Goal: Complete application form: Complete application form

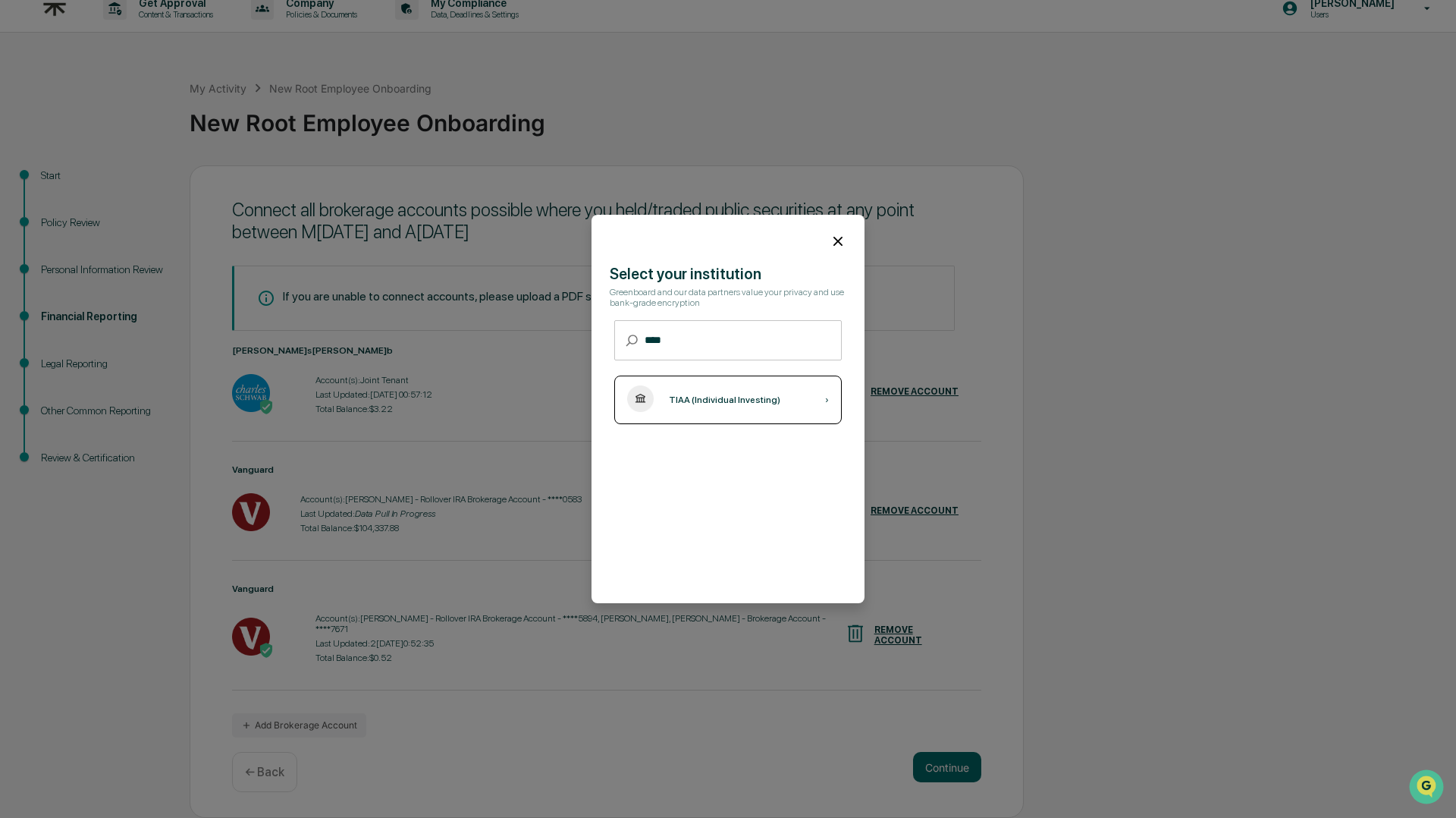
click at [821, 401] on div "TIAA (Individual Investing) ›" at bounding box center [728, 400] width 228 height 49
click at [841, 242] on icon at bounding box center [837, 241] width 17 height 17
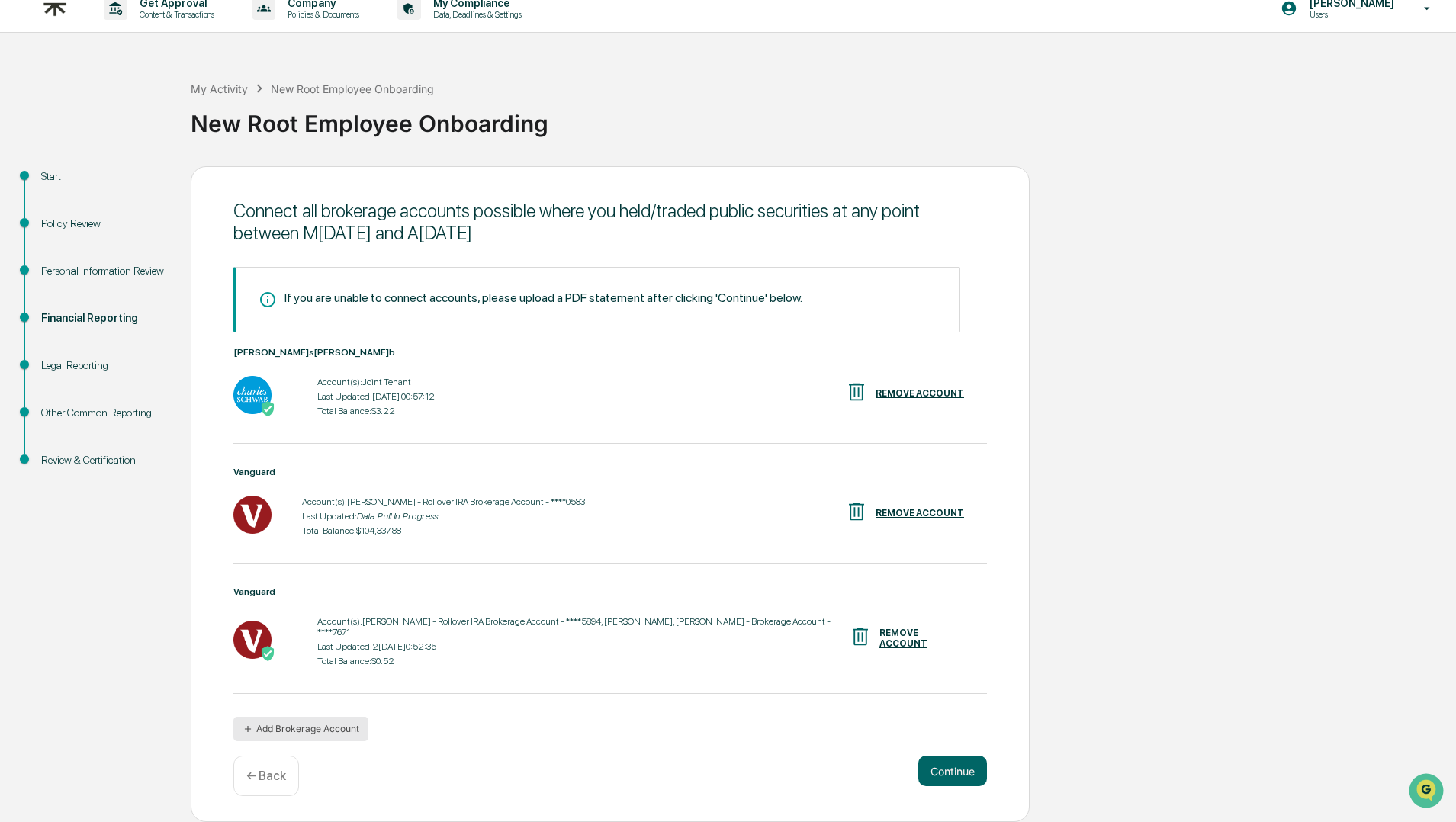
click at [315, 728] on button "Add Brokerage Account" at bounding box center [301, 729] width 135 height 24
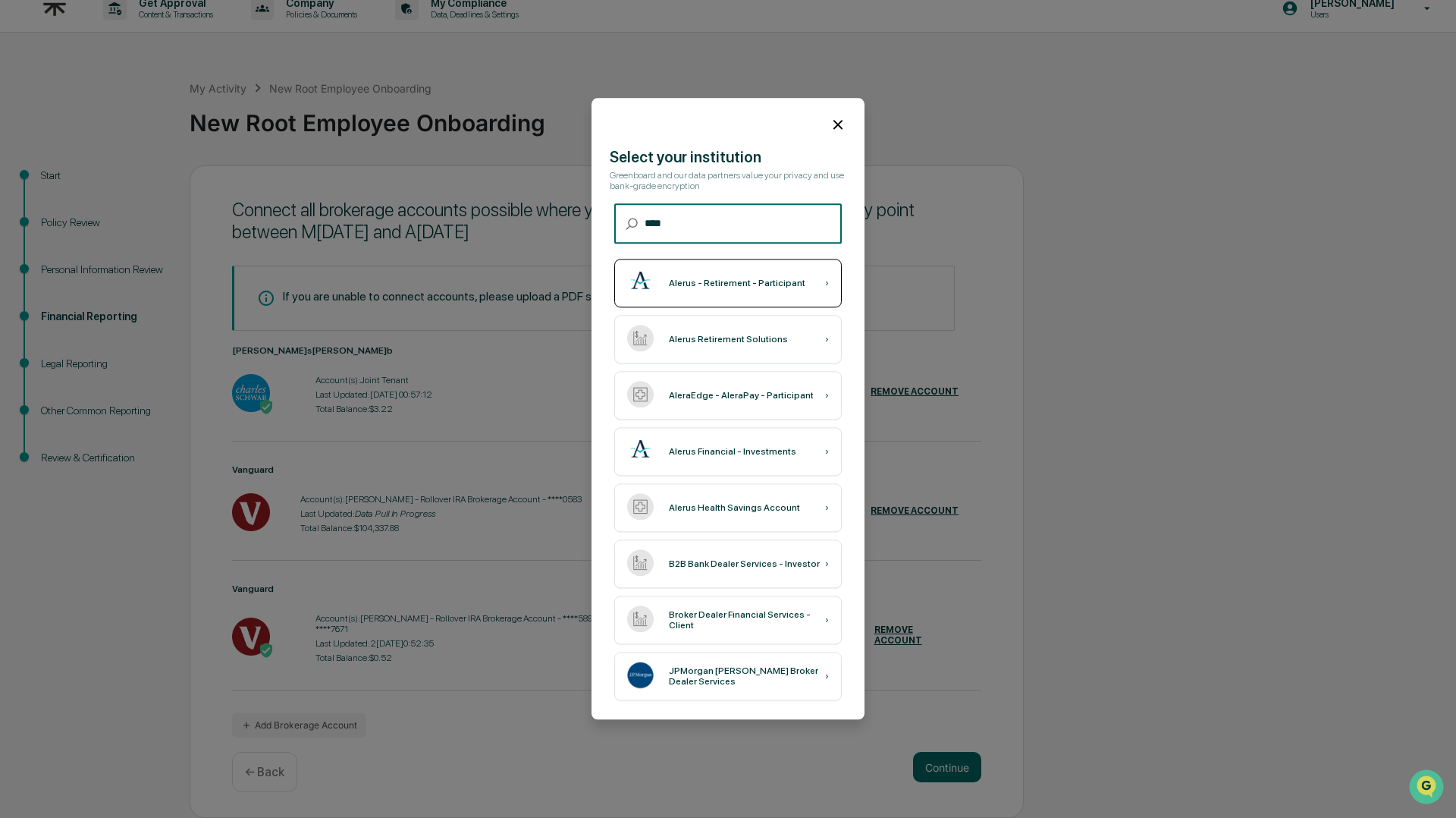
type input "****"
click at [703, 282] on div "Alerus - Retirement - Participant" at bounding box center [737, 283] width 137 height 10
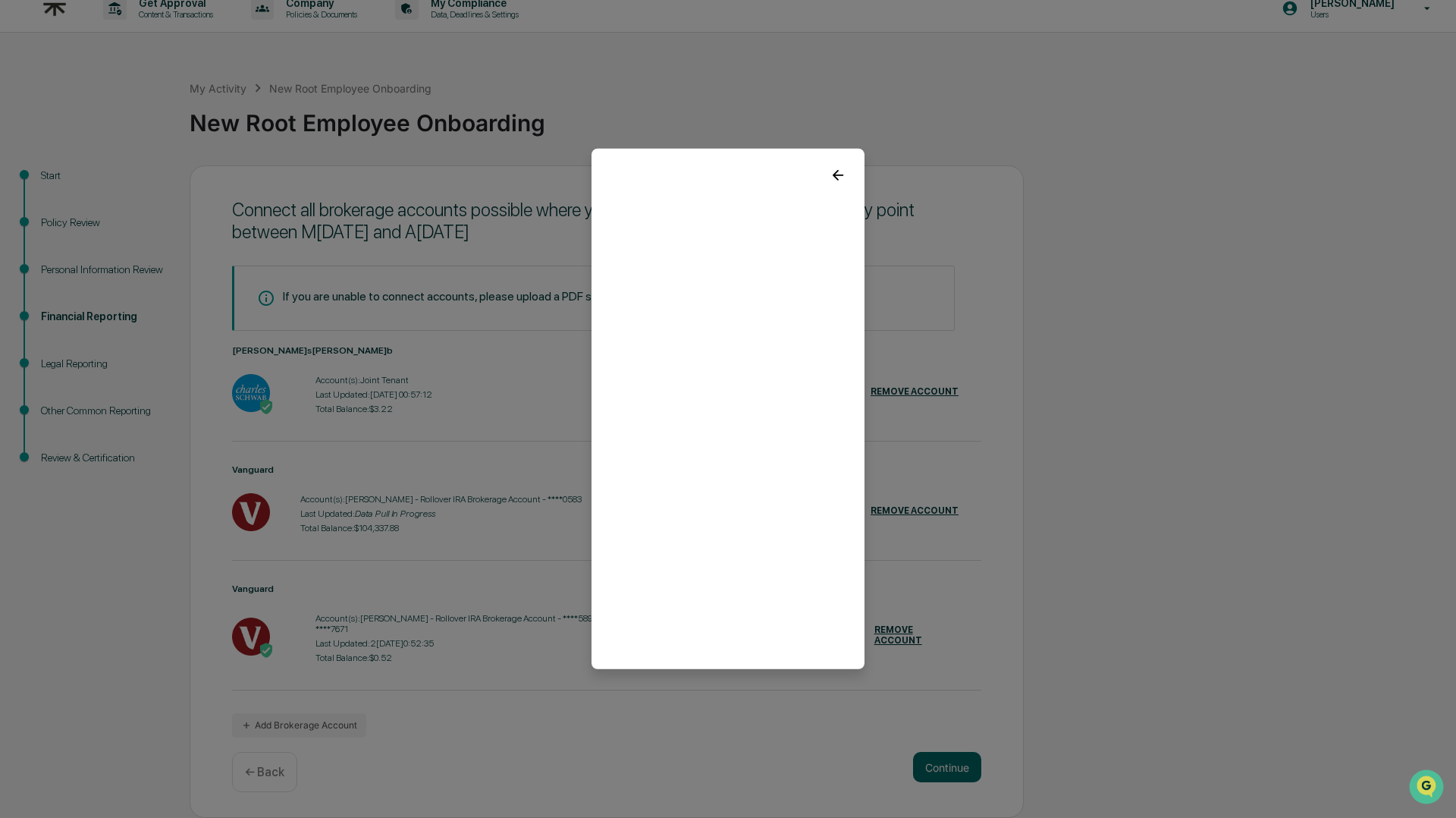
click at [839, 174] on icon at bounding box center [837, 175] width 10 height 10
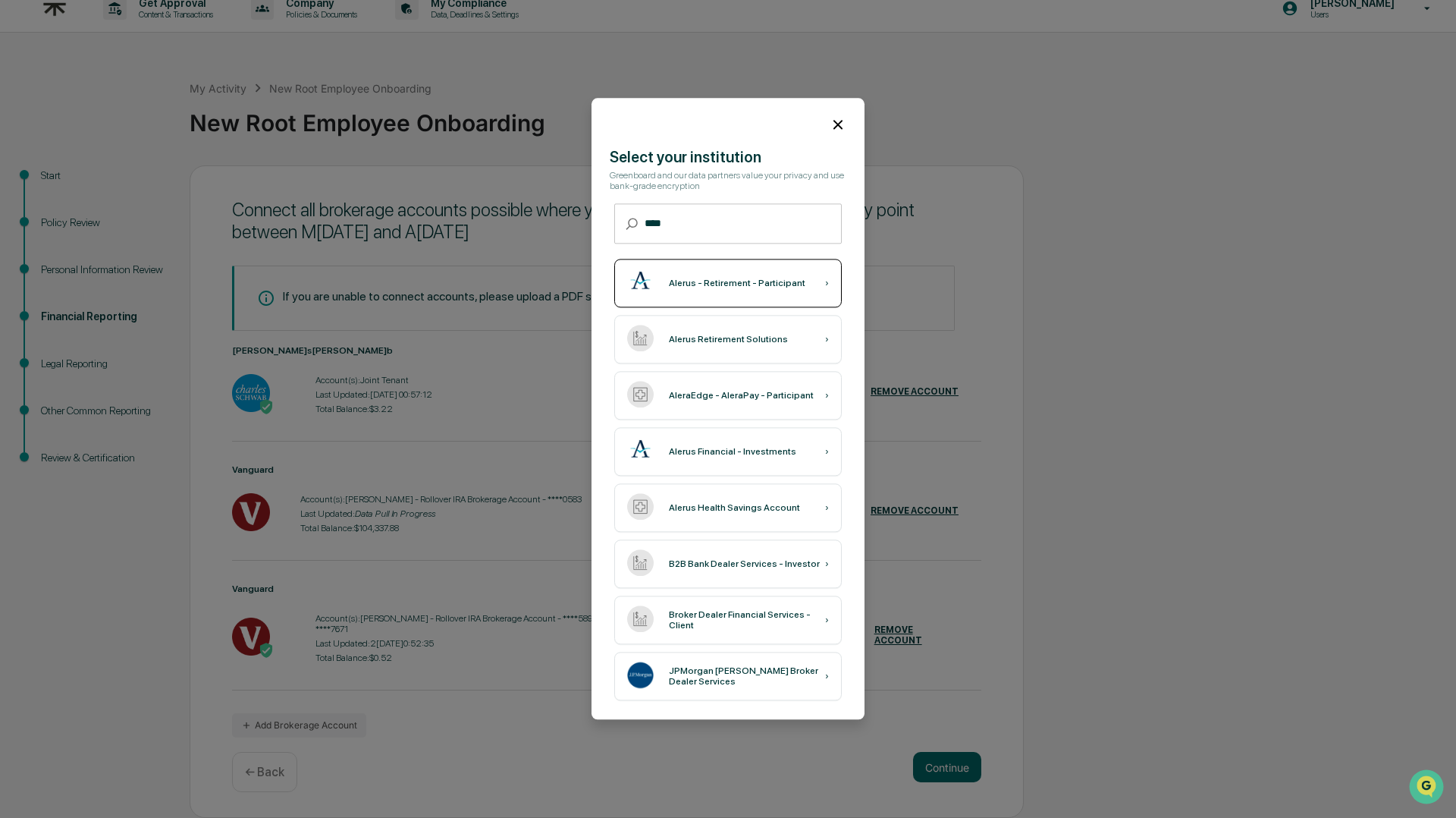
click at [775, 278] on div "Alerus - Retirement - Participant" at bounding box center [737, 283] width 137 height 10
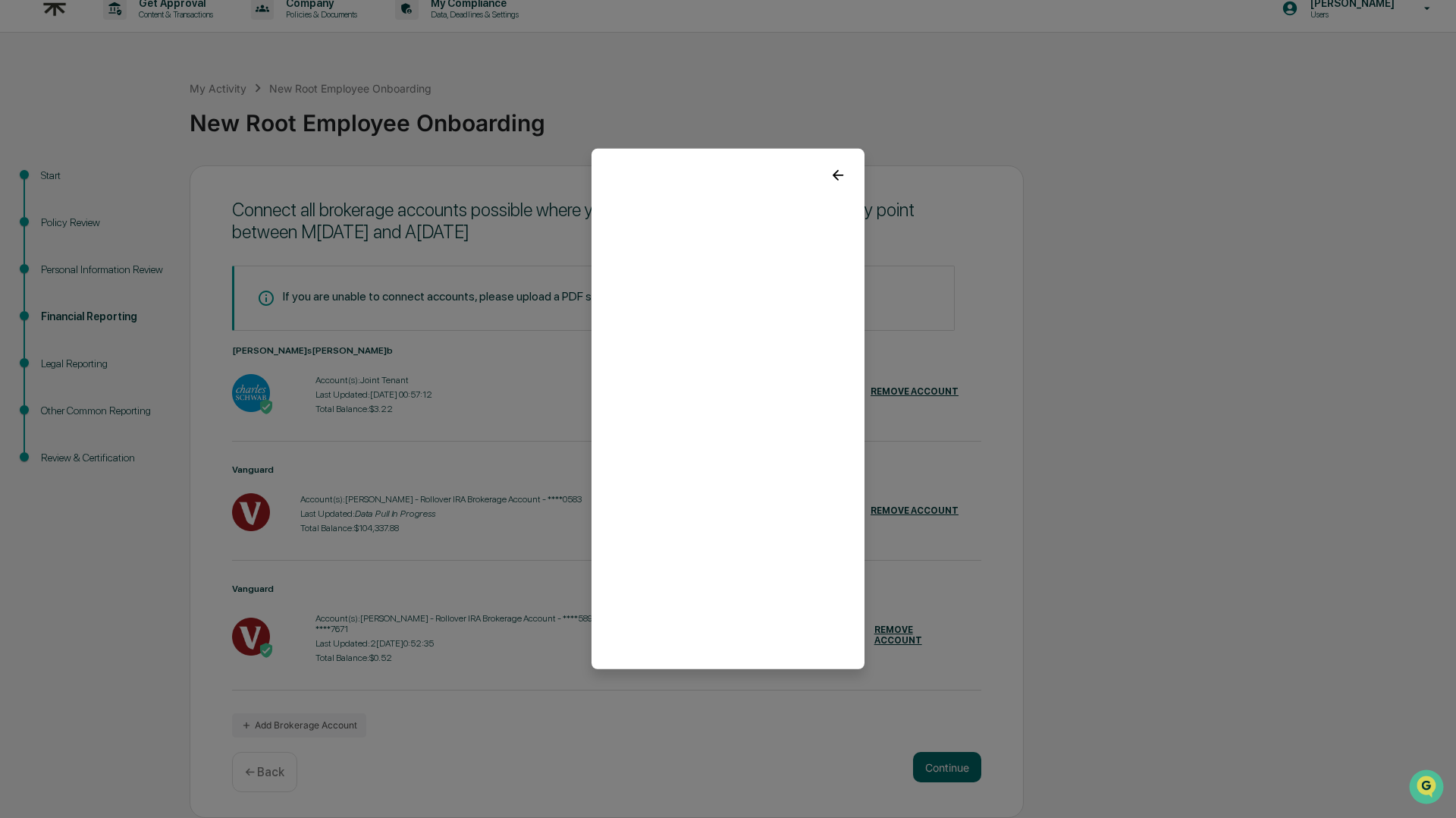
click at [840, 175] on icon at bounding box center [837, 175] width 10 height 10
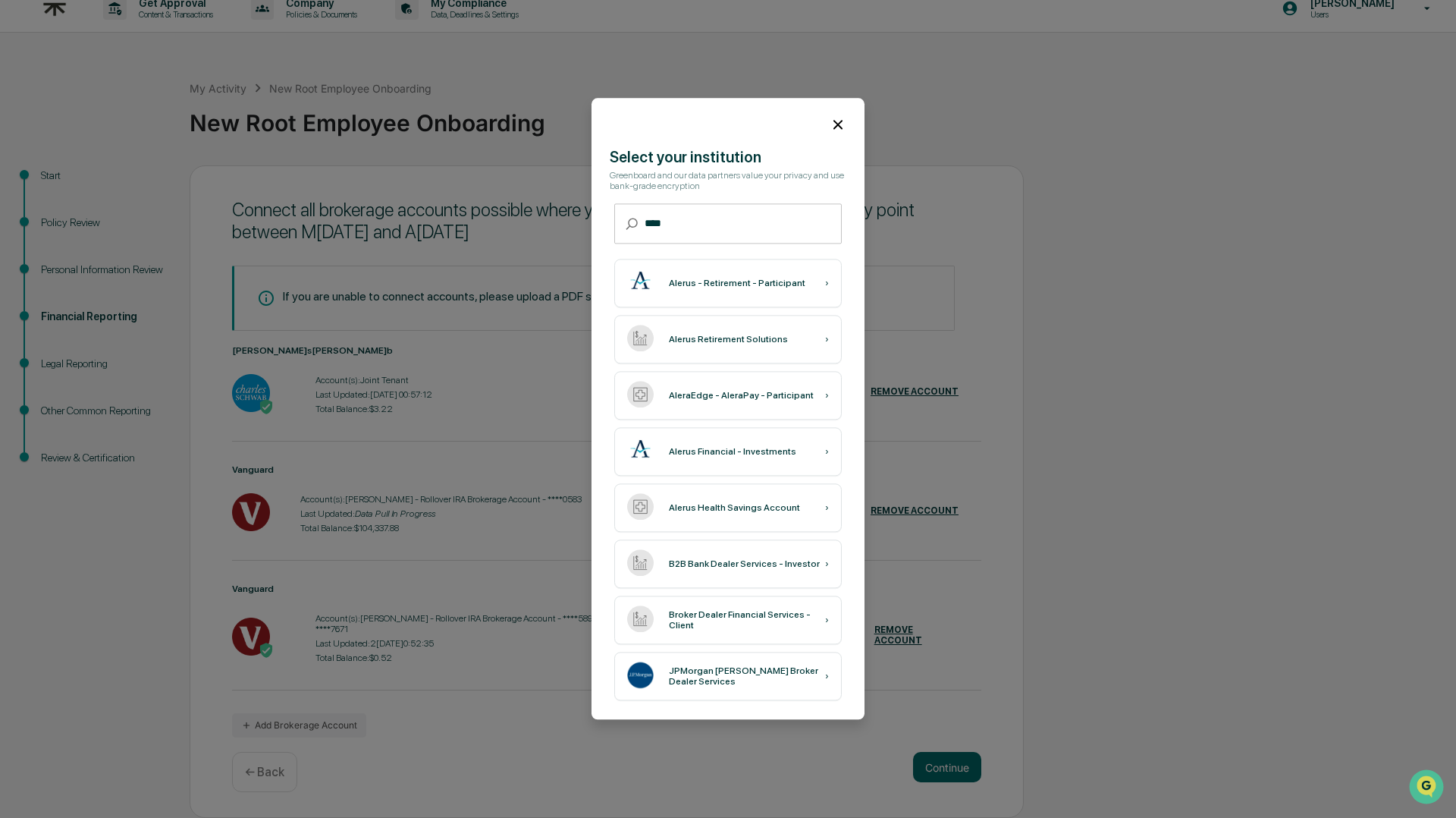
click at [839, 123] on icon at bounding box center [837, 124] width 9 height 9
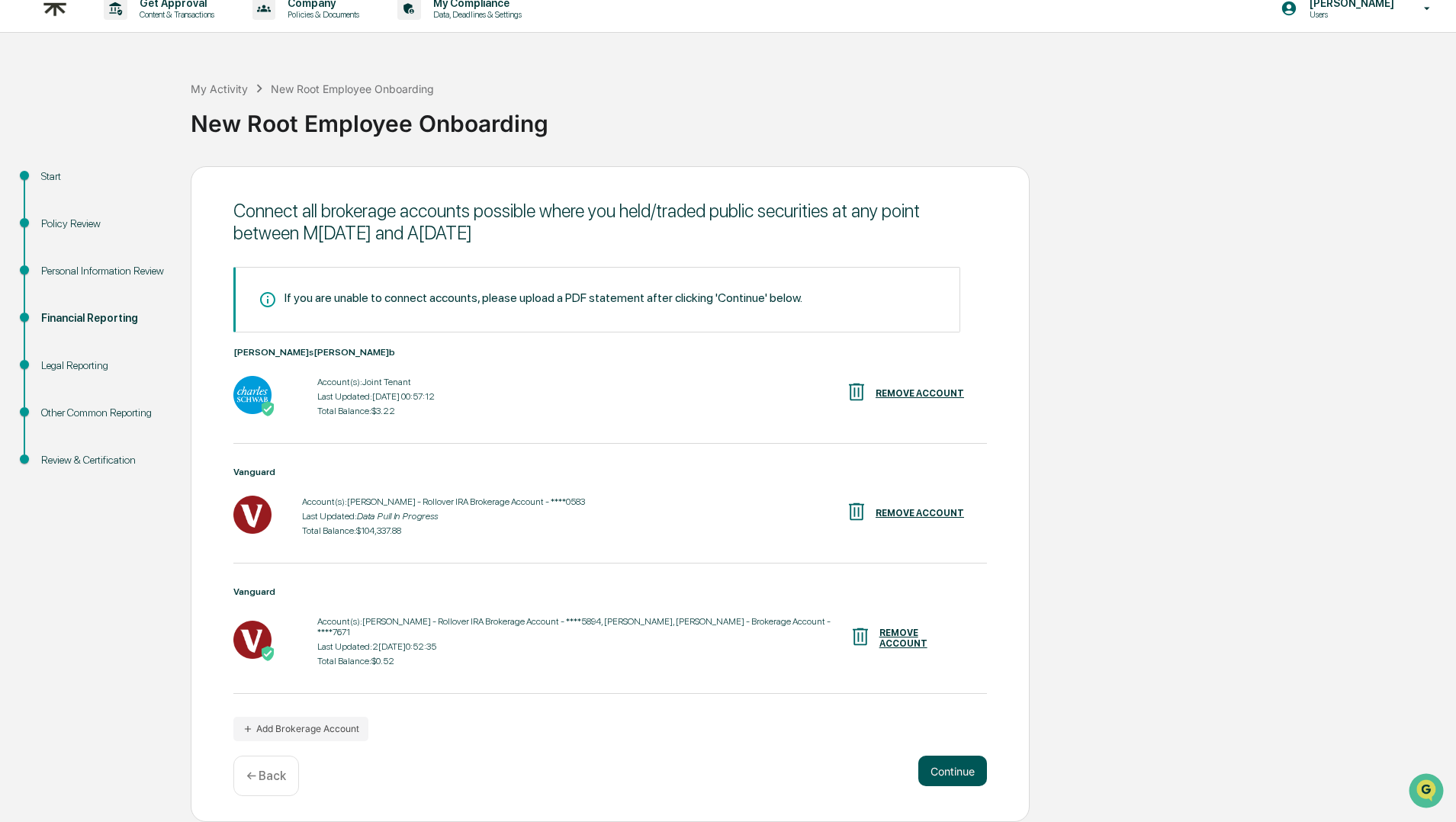
click at [940, 766] on button "Continue" at bounding box center [952, 771] width 68 height 31
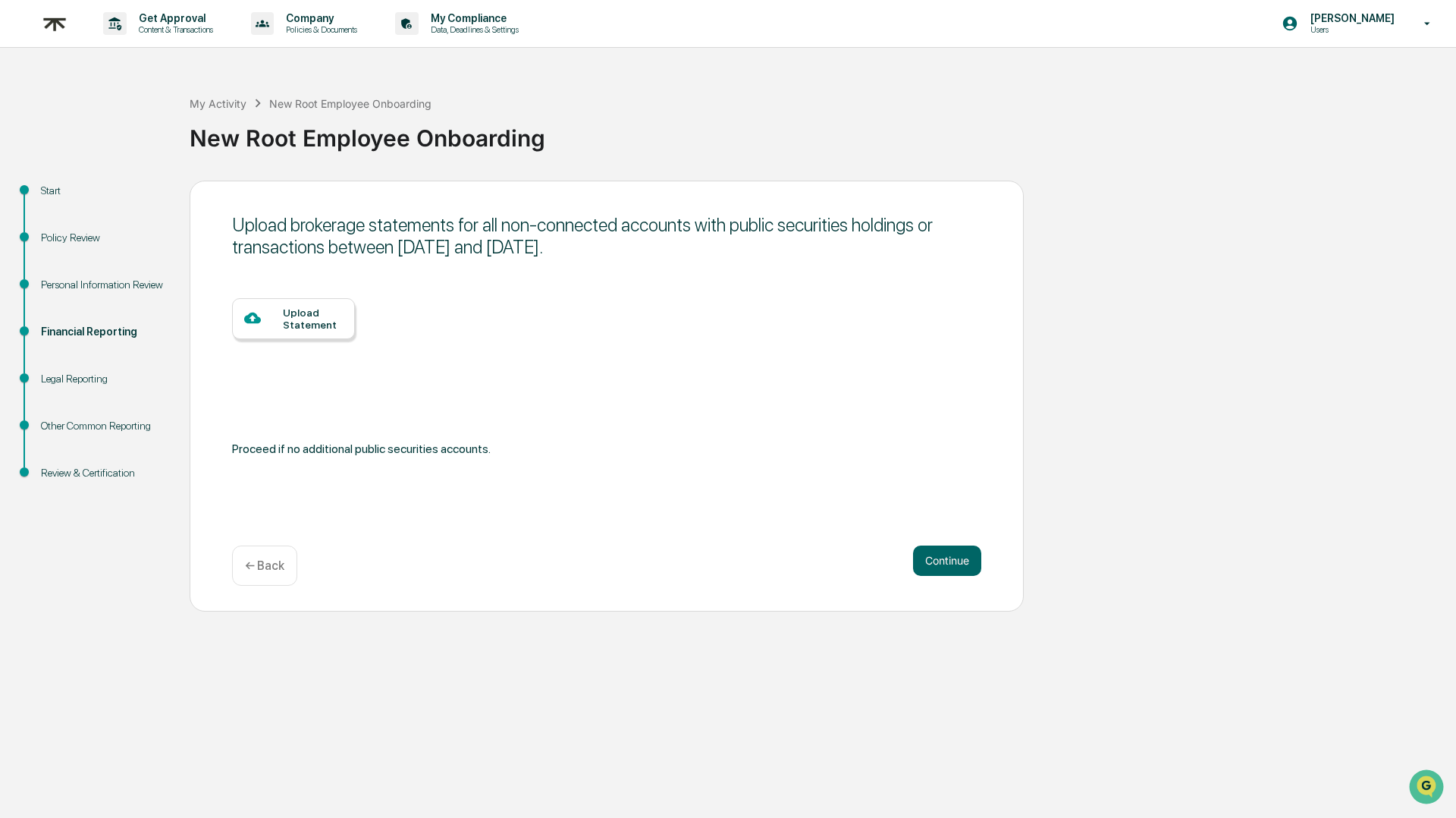
click at [296, 313] on div "Upload Statement" at bounding box center [312, 318] width 60 height 24
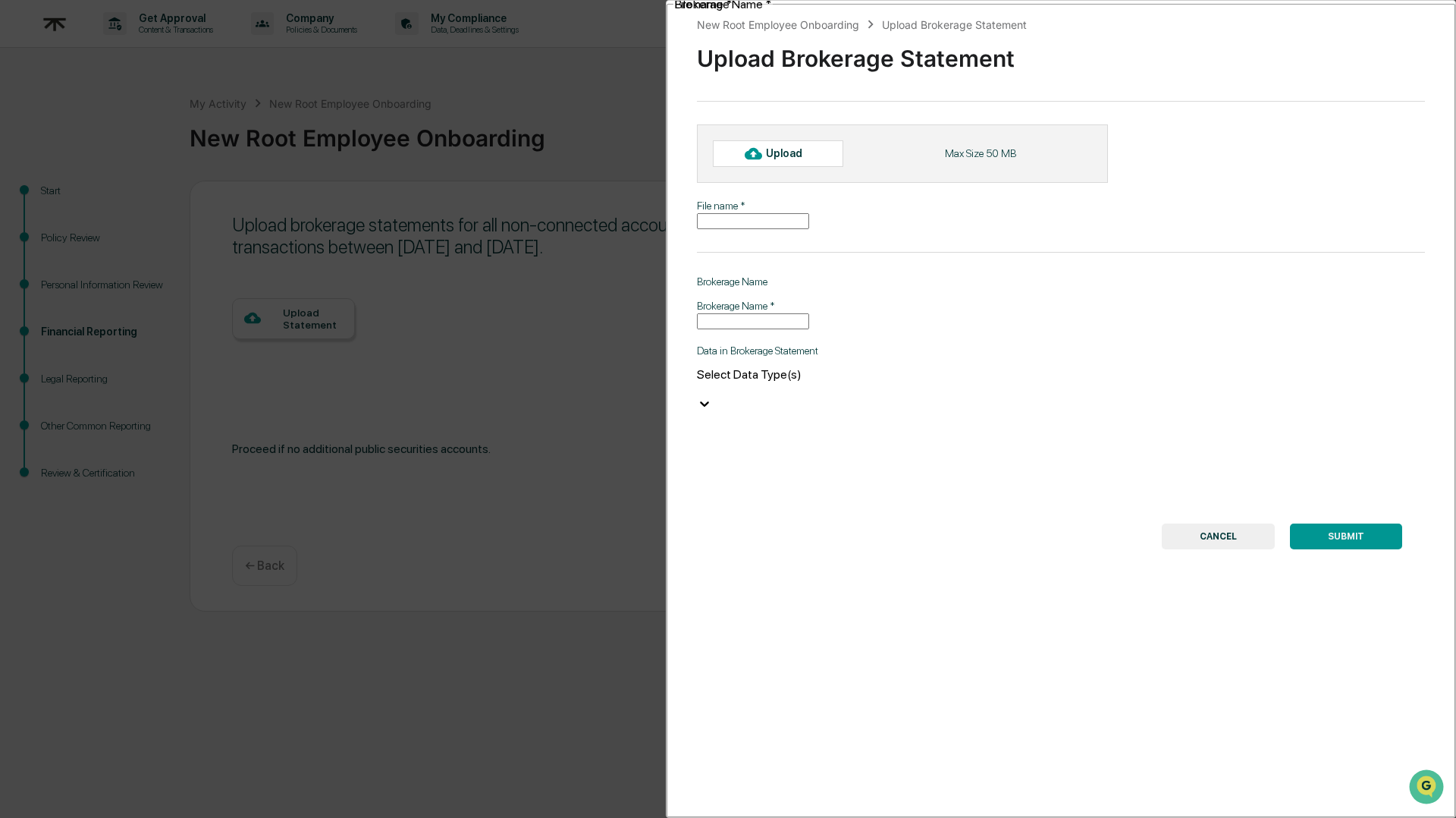
click at [727, 222] on input "File name   *" at bounding box center [753, 221] width 112 height 16
type input "**********"
click at [754, 329] on input "Brokerage Name   *" at bounding box center [753, 321] width 112 height 16
type input "****"
click at [805, 396] on div at bounding box center [879, 389] width 364 height 14
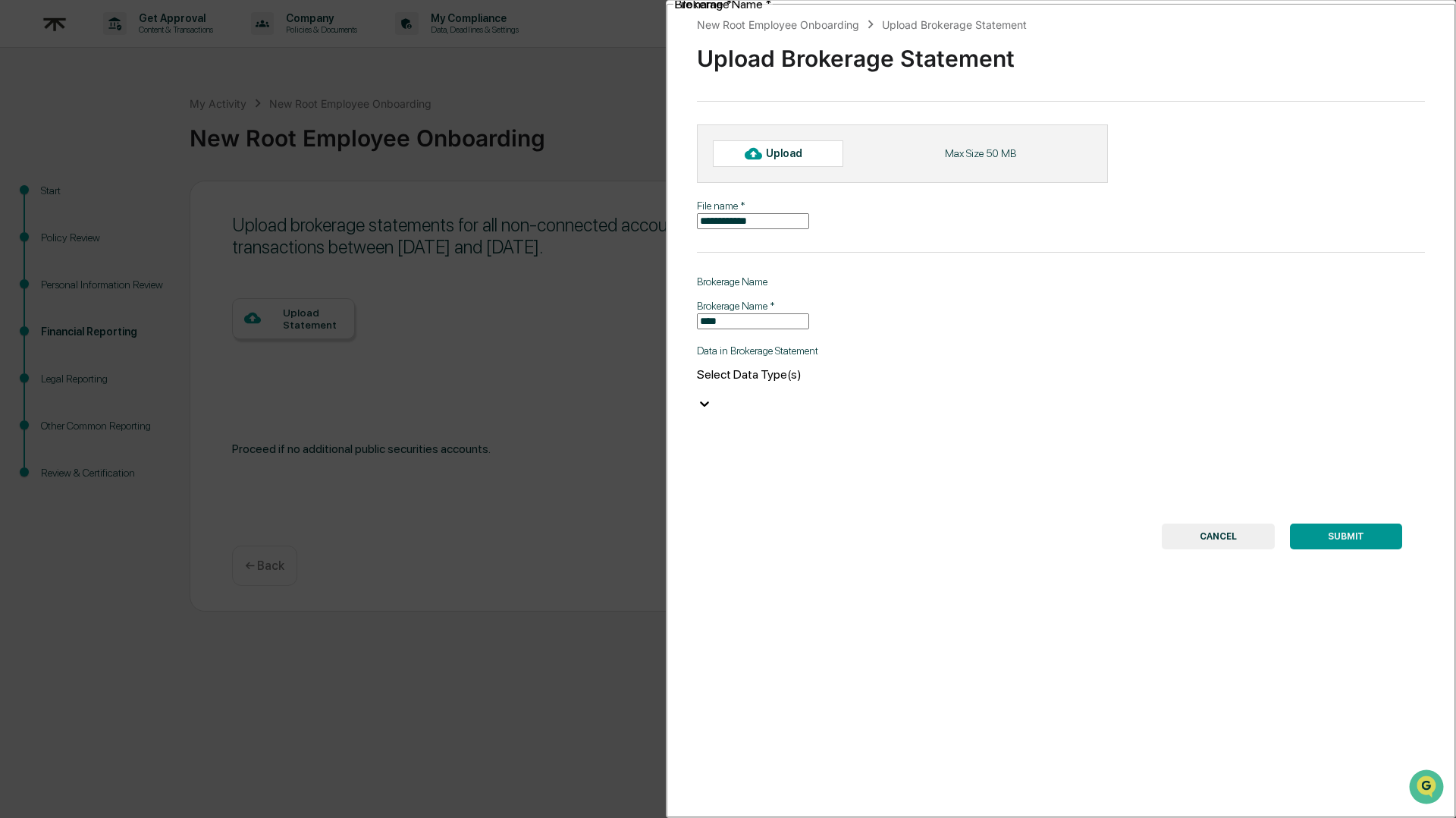
click at [774, 396] on div at bounding box center [879, 389] width 364 height 14
click at [1058, 403] on div "**********" at bounding box center [1060, 409] width 790 height 818
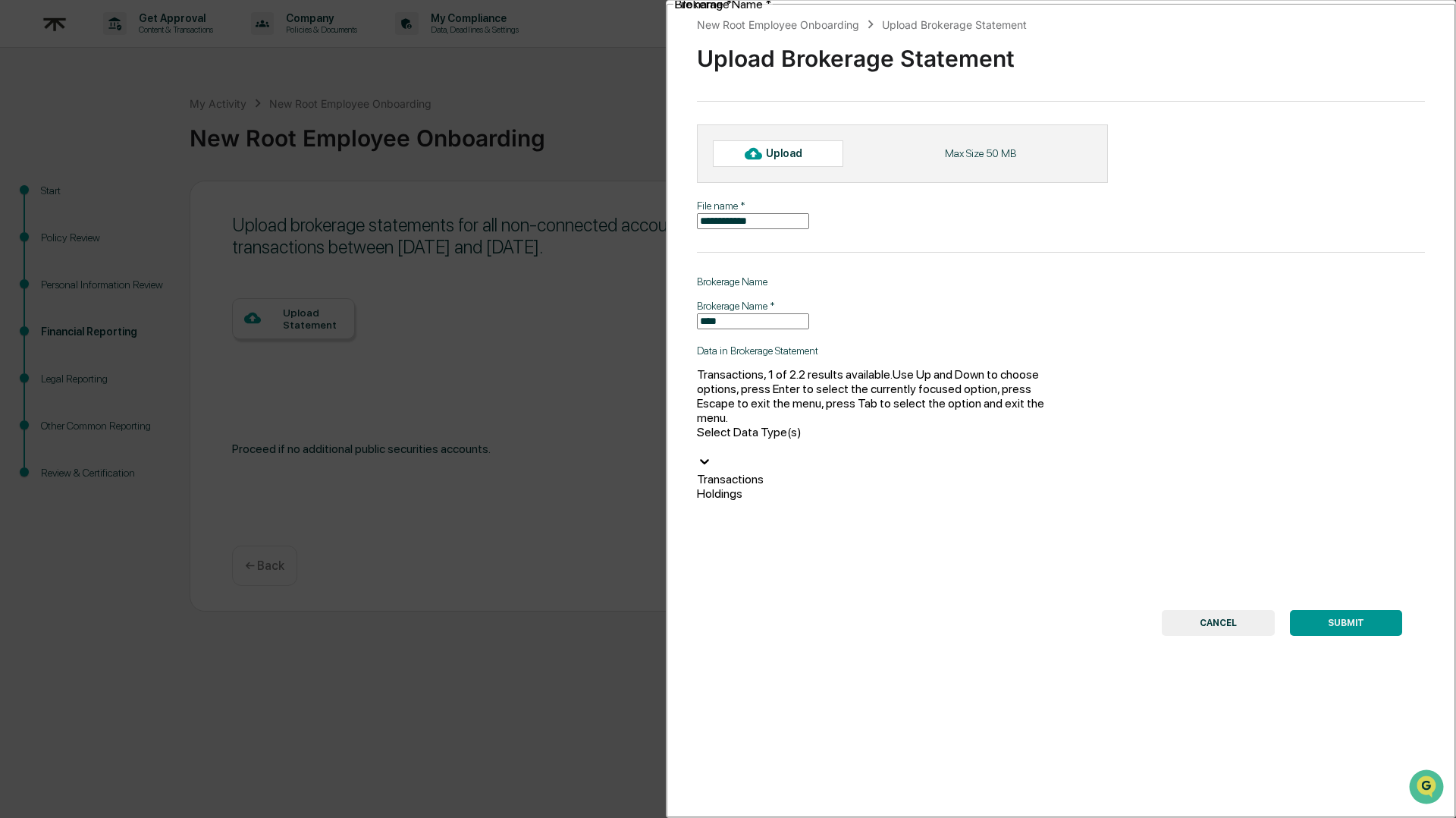
click at [712, 453] on icon at bounding box center [704, 461] width 15 height 15
click at [891, 486] on div "Holdings" at bounding box center [879, 493] width 364 height 14
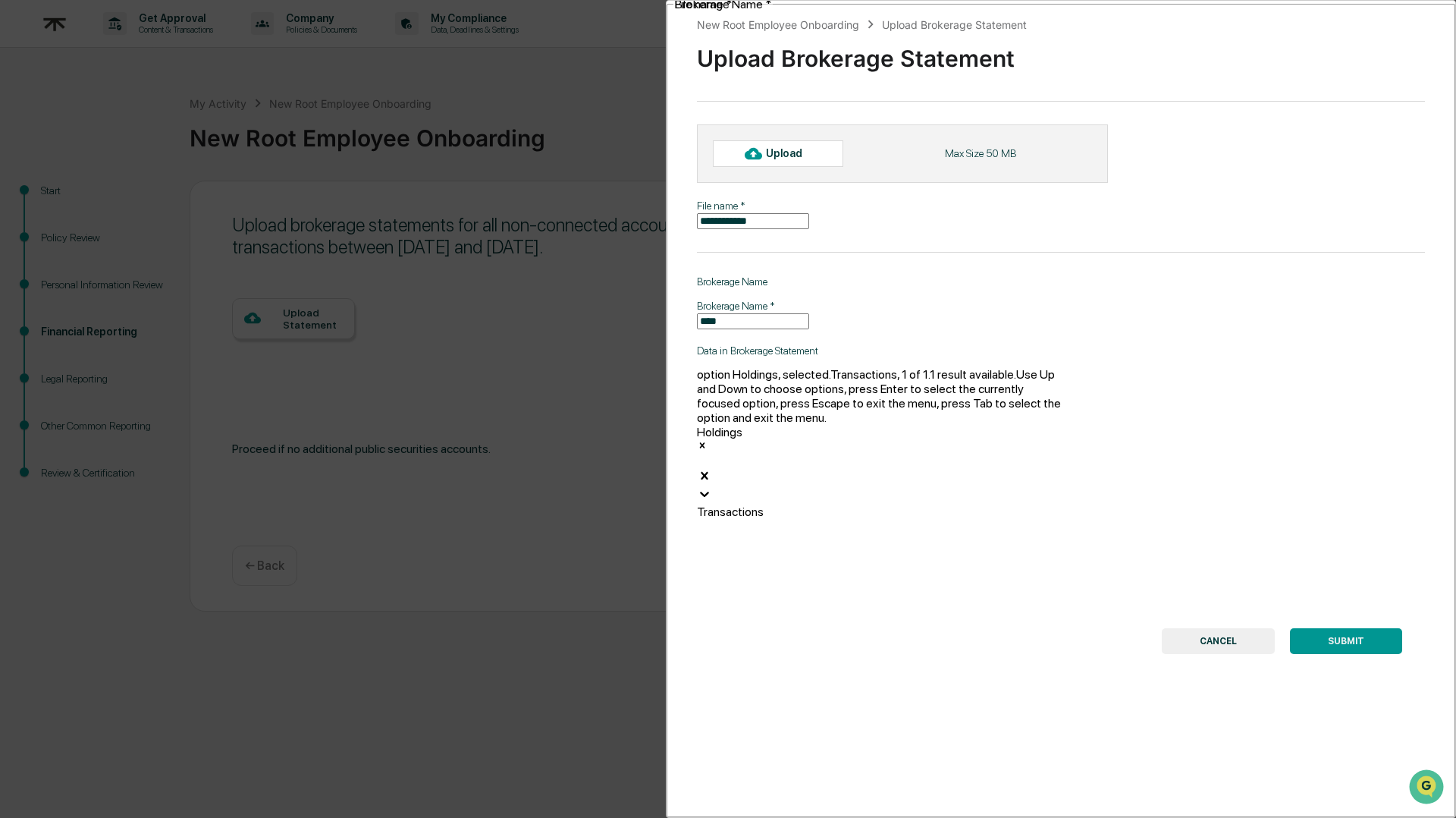
click at [781, 142] on div "Upload" at bounding box center [778, 154] width 130 height 26
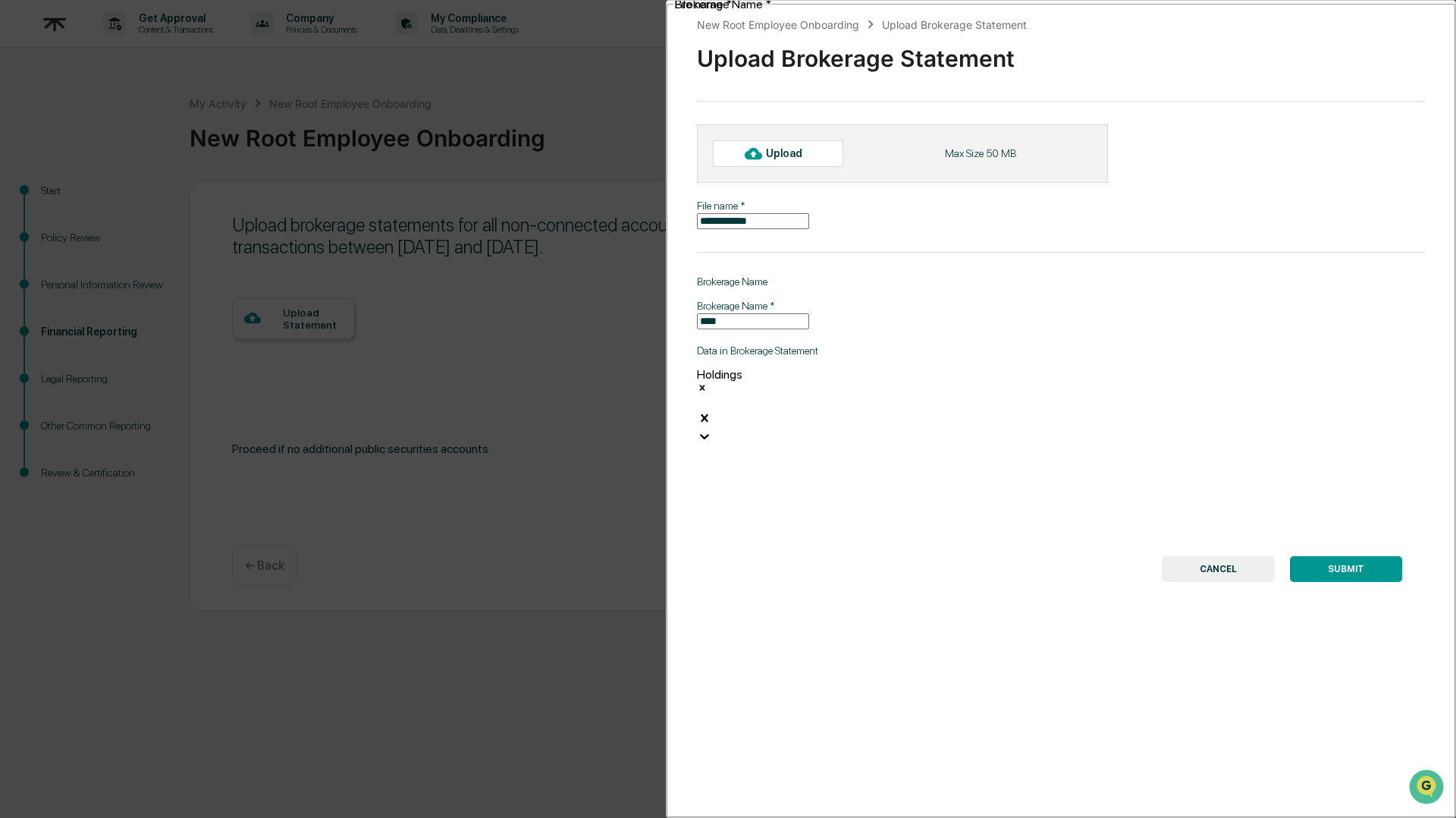
type input "****"
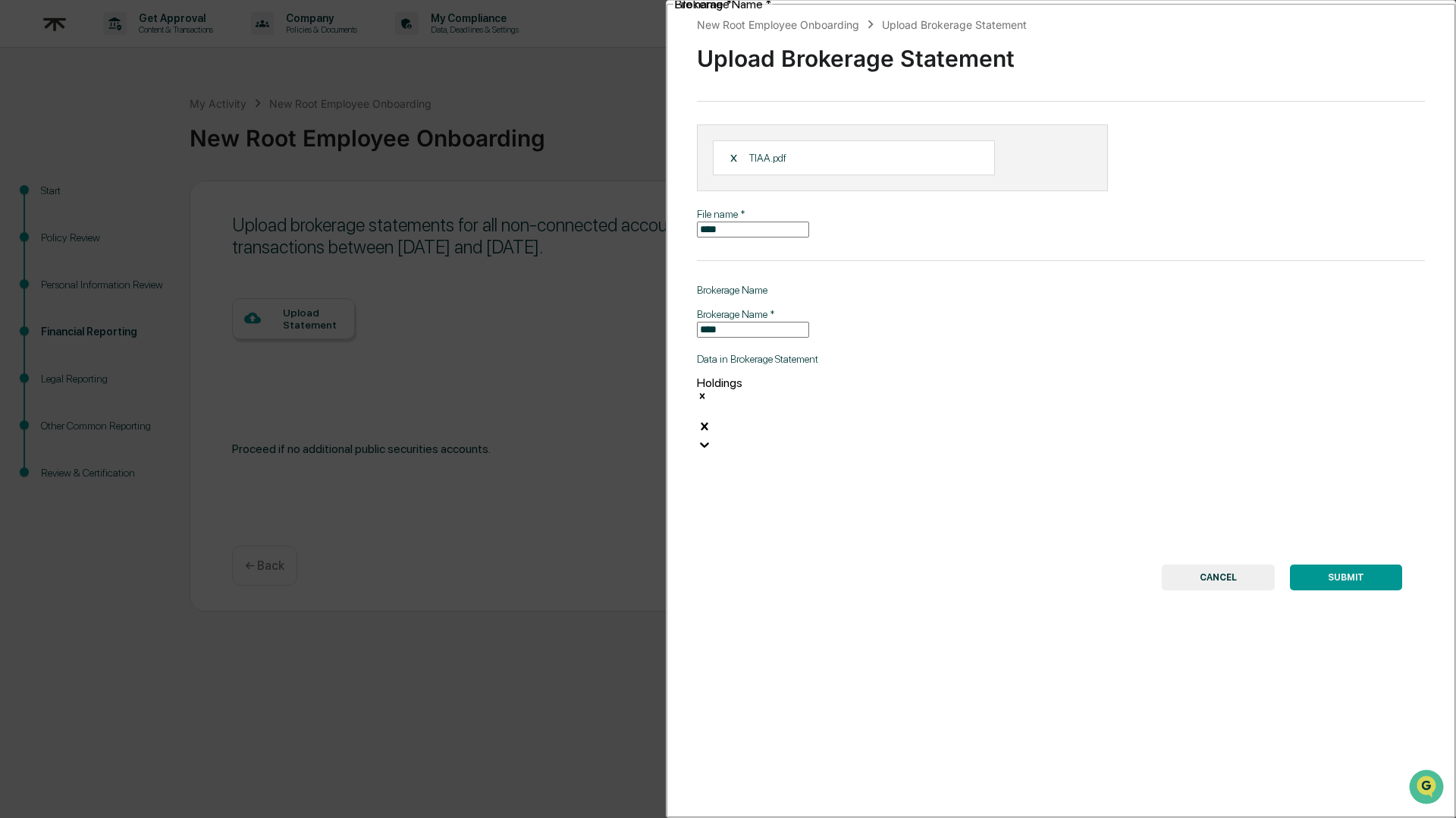
click at [1337, 565] on button "SUBMIT" at bounding box center [1346, 577] width 112 height 26
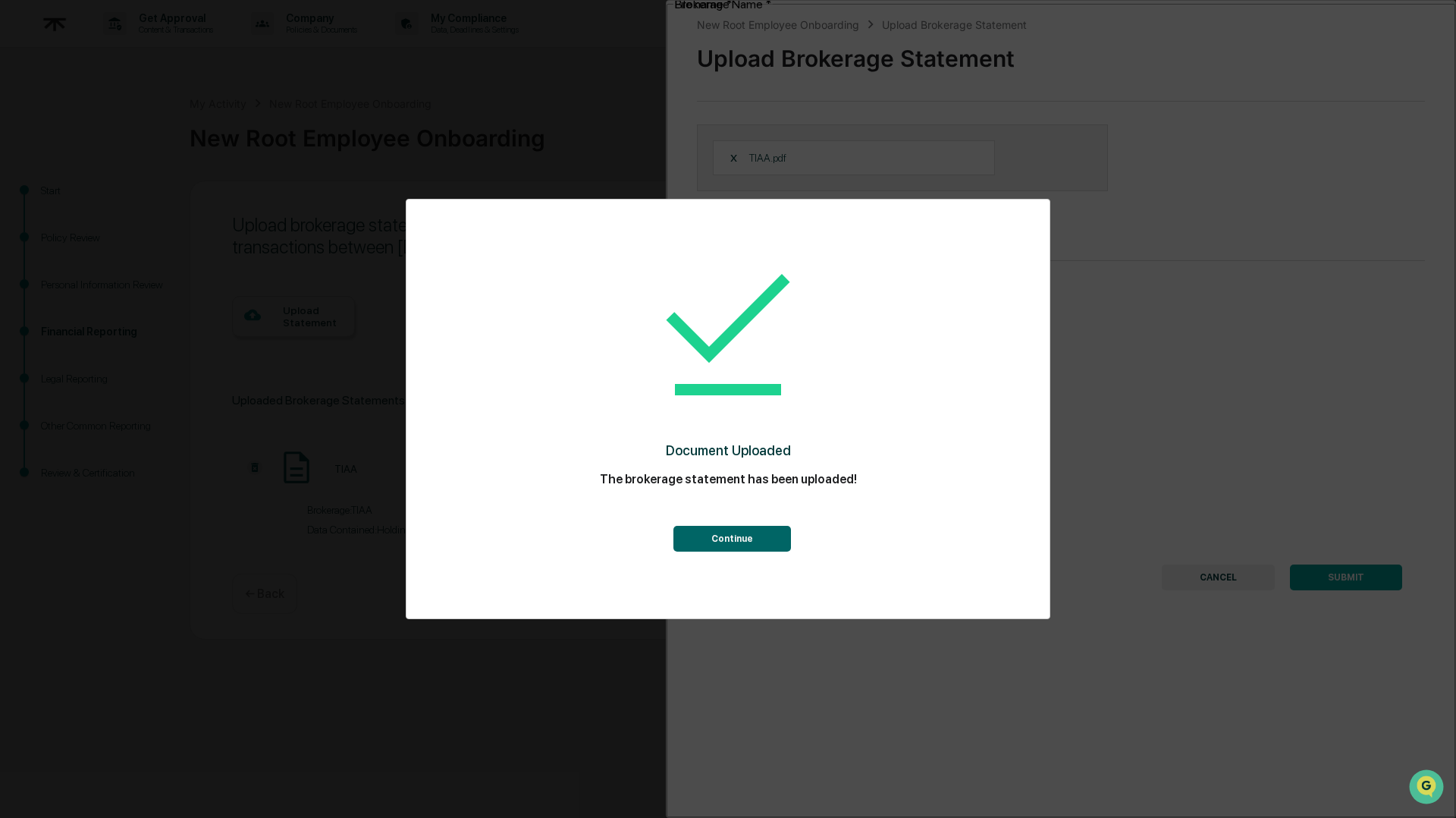
click at [750, 536] on button "Continue" at bounding box center [732, 539] width 117 height 26
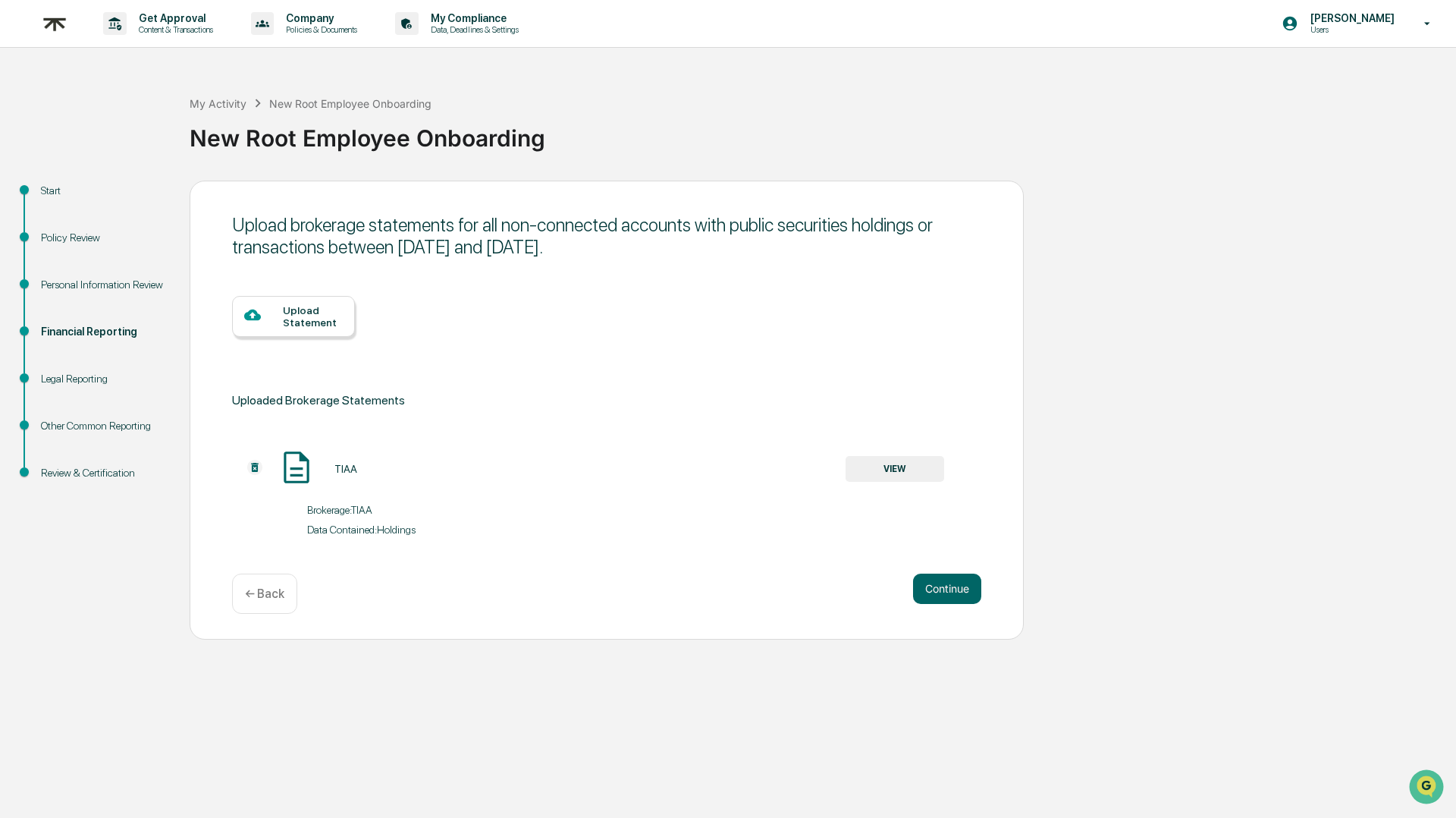
click at [304, 324] on div "Upload Statement" at bounding box center [312, 317] width 60 height 24
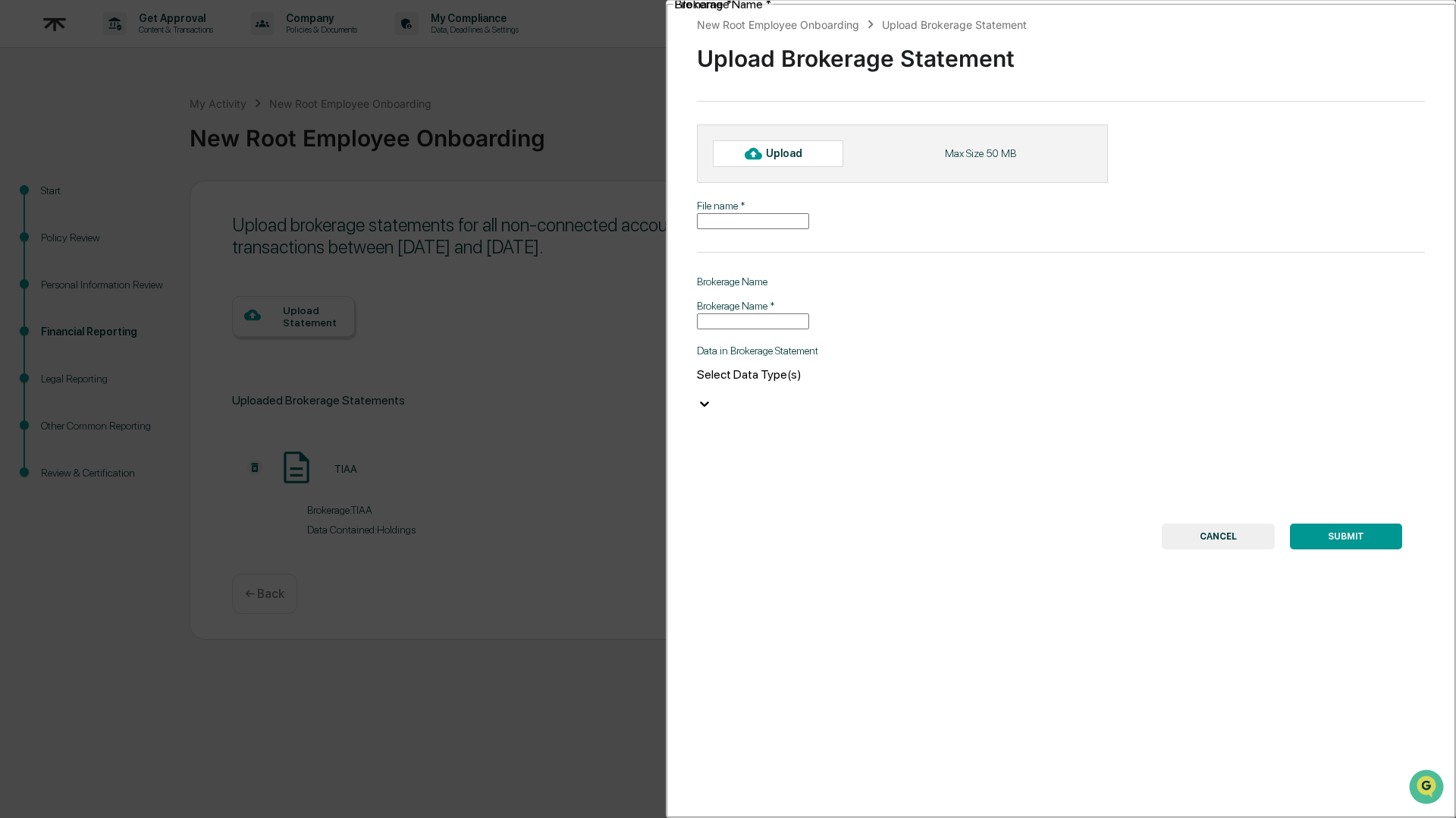
click at [780, 156] on div "Upload" at bounding box center [790, 153] width 50 height 12
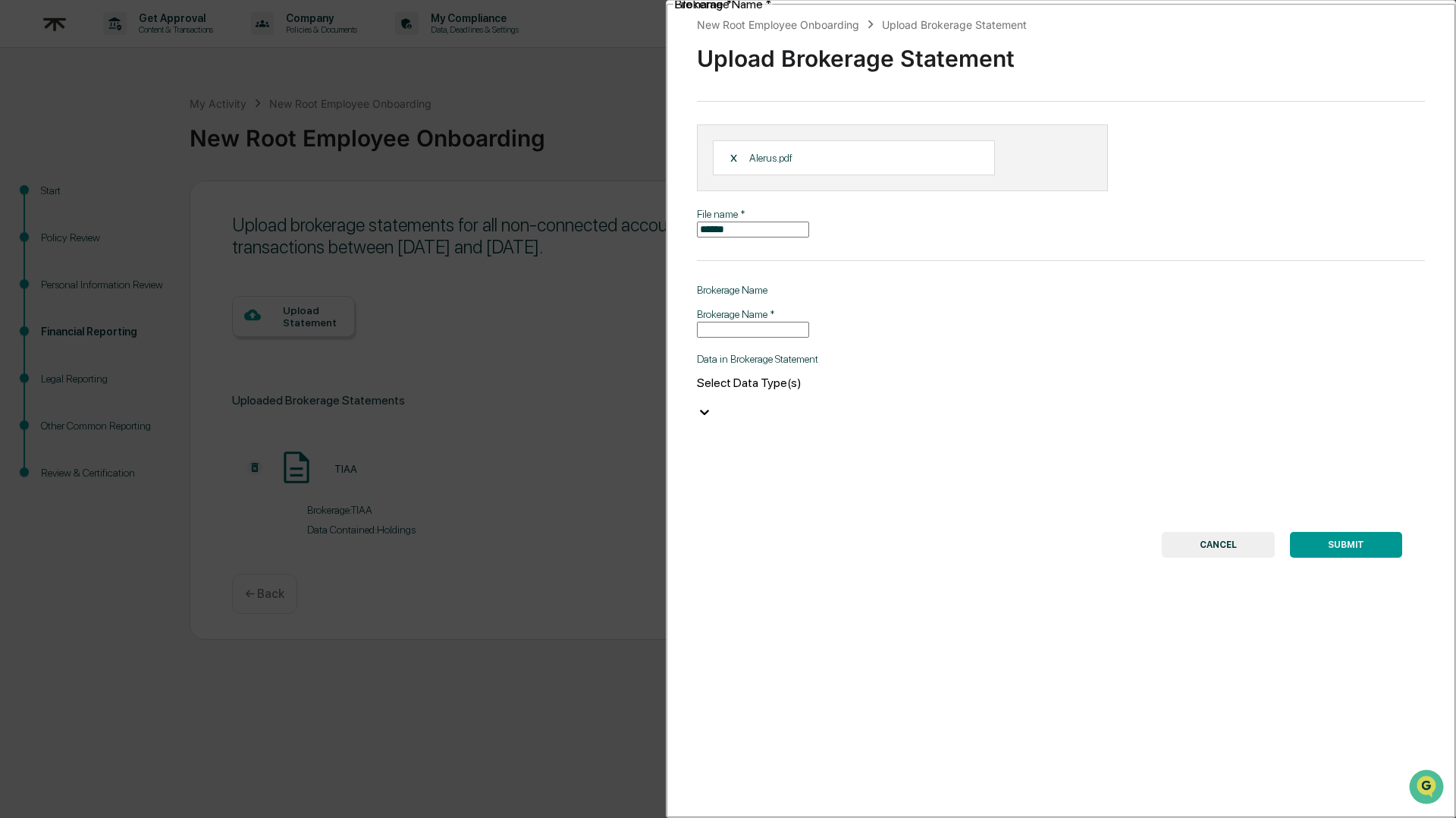
click at [709, 229] on input "******" at bounding box center [753, 229] width 112 height 16
click at [790, 229] on input "*********" at bounding box center [753, 229] width 112 height 16
type input "**********"
click at [787, 337] on input "Brokerage Name   *" at bounding box center [753, 329] width 112 height 16
type input "******"
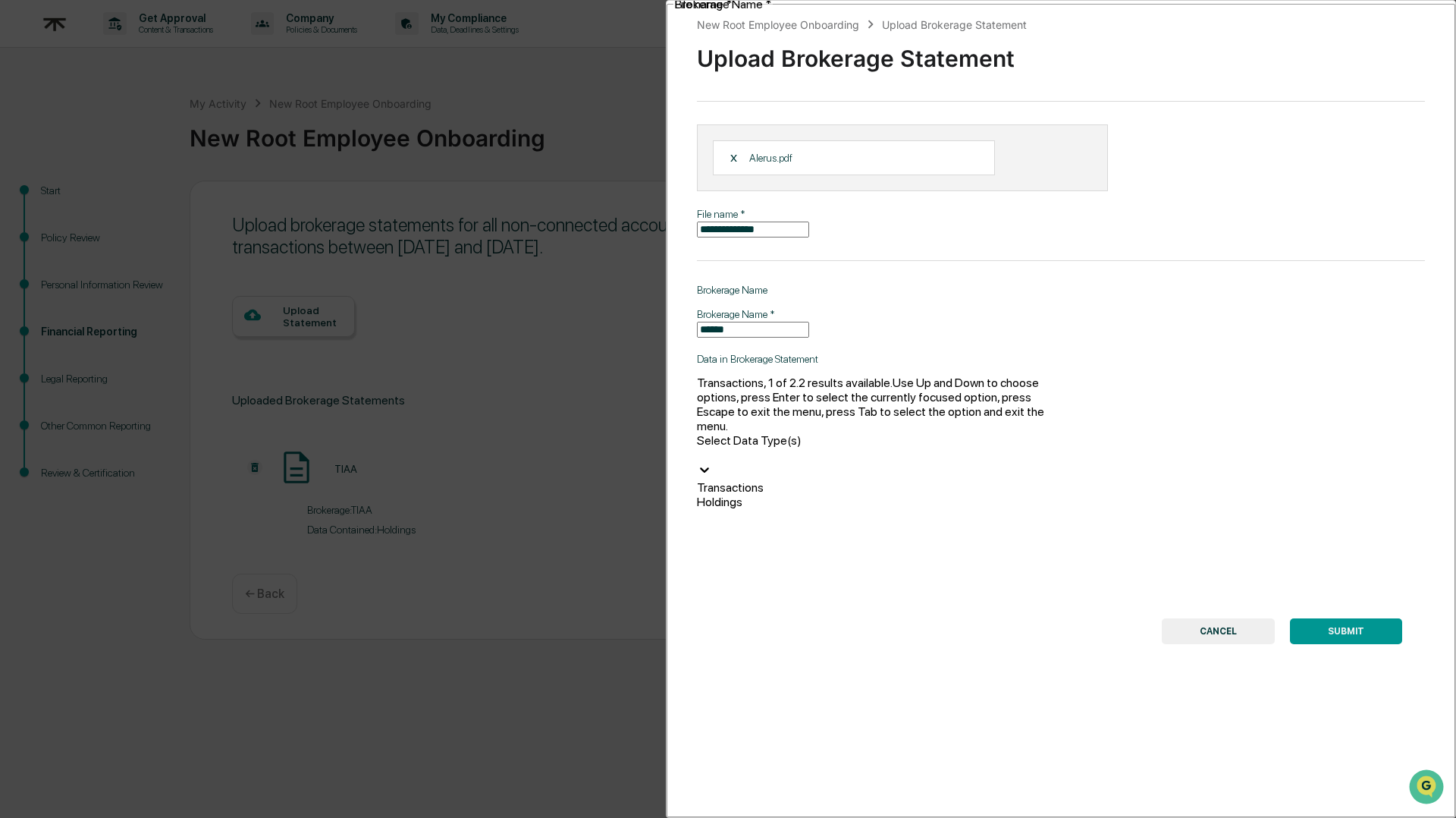
click at [810, 448] on div at bounding box center [879, 455] width 364 height 14
click at [805, 495] on div "Holdings" at bounding box center [879, 502] width 364 height 14
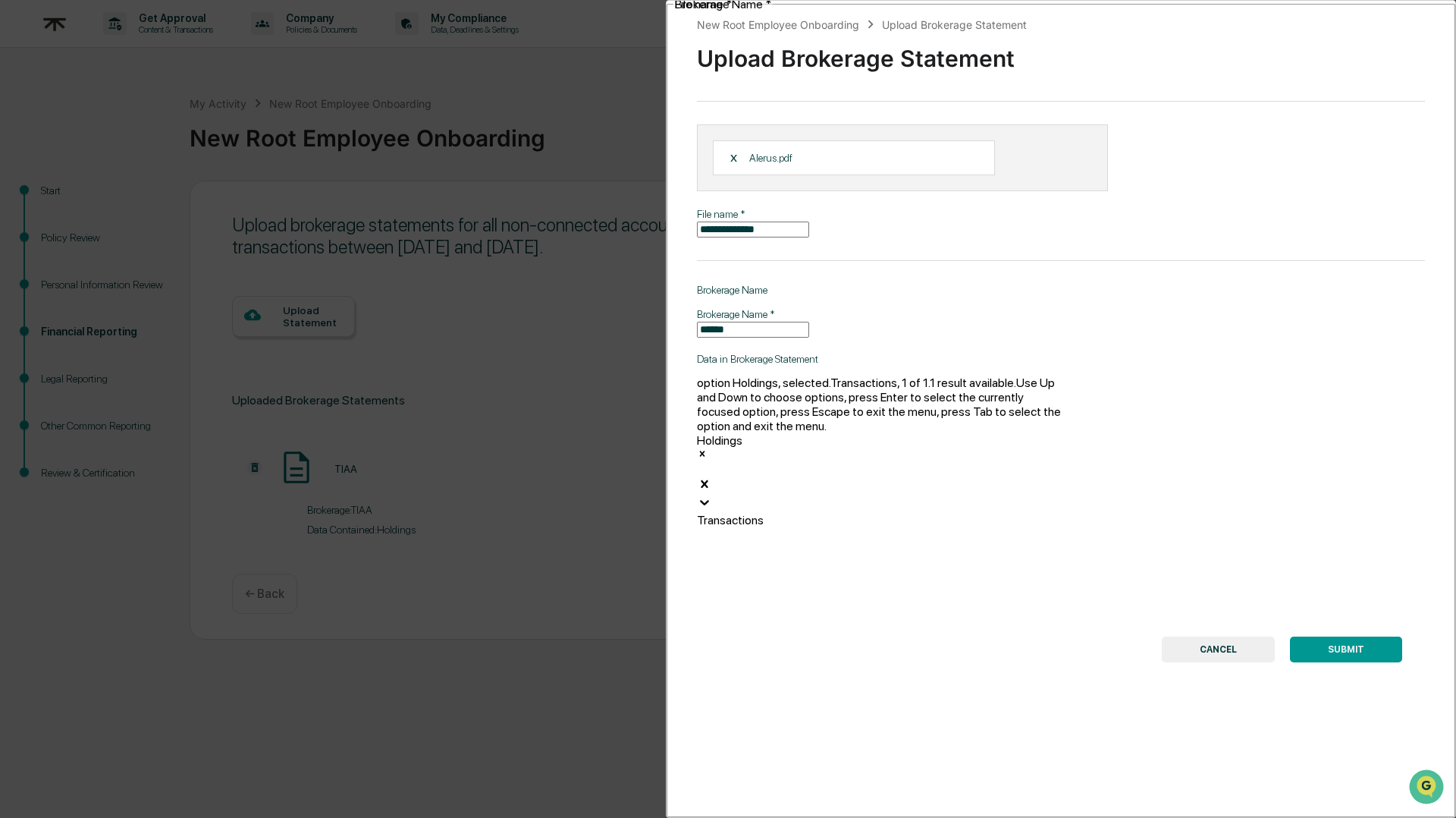
click at [1331, 636] on button "SUBMIT" at bounding box center [1346, 649] width 112 height 26
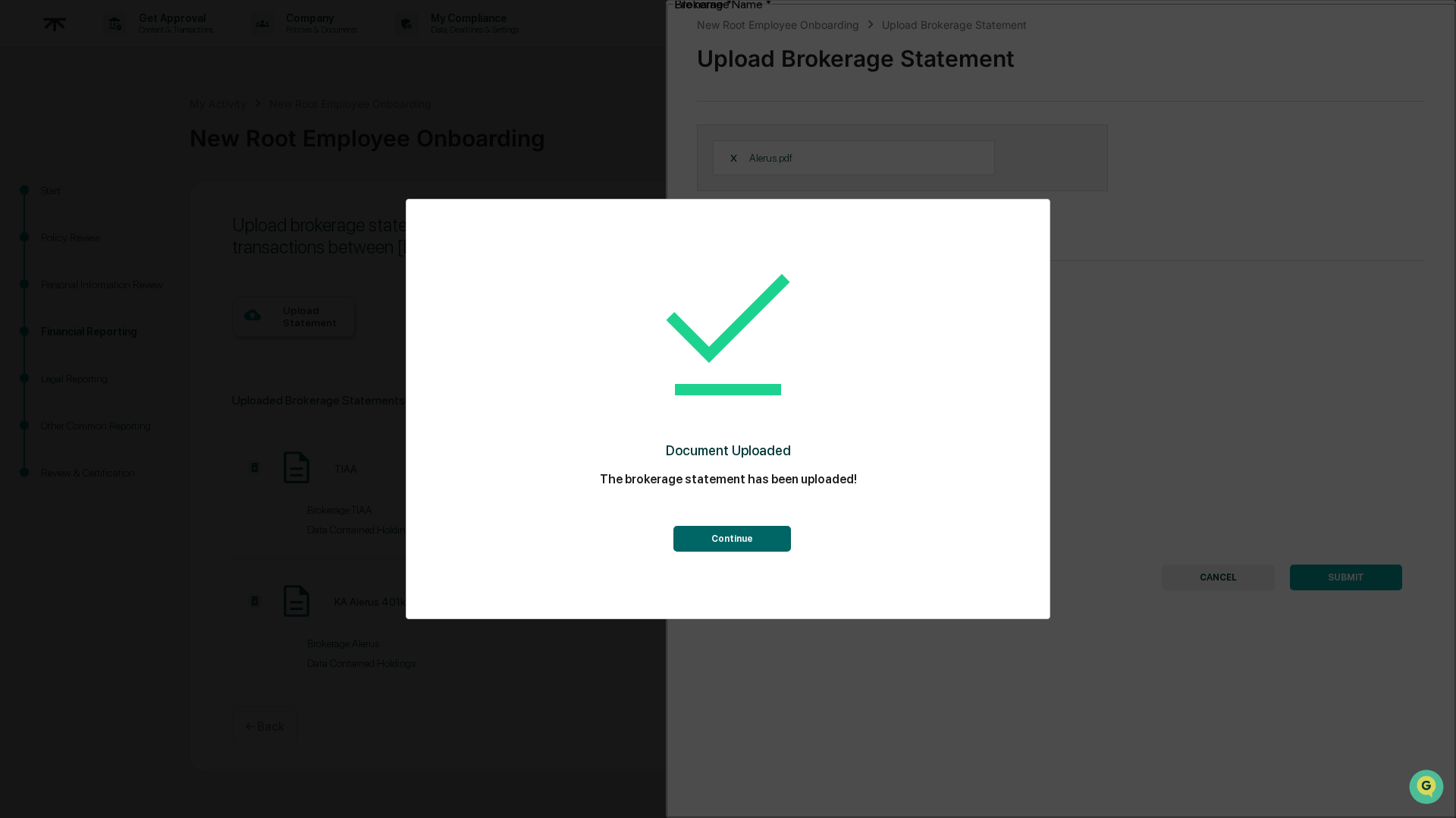
click at [735, 533] on button "Continue" at bounding box center [732, 539] width 117 height 26
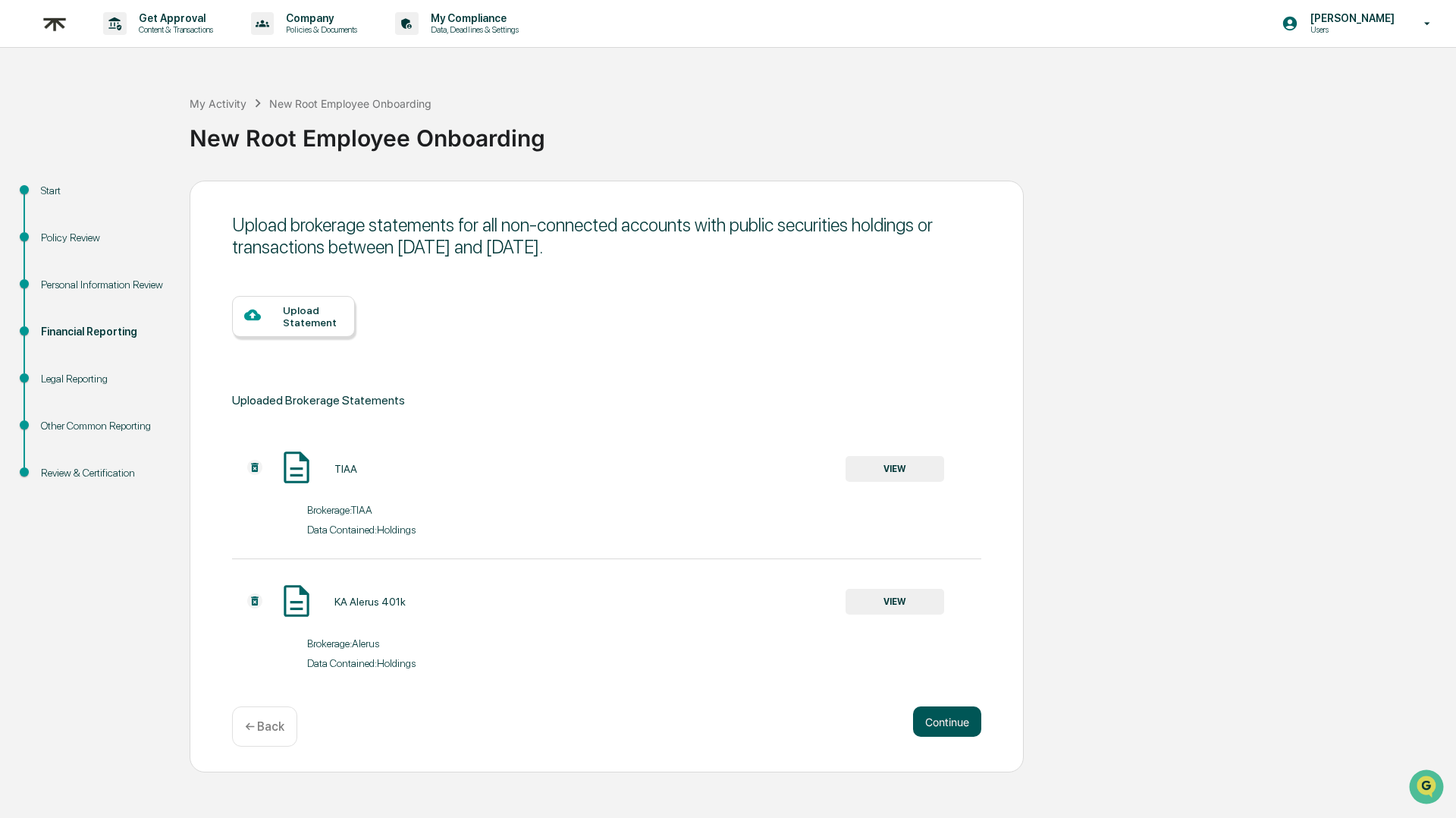
click at [945, 728] on button "Continue" at bounding box center [947, 722] width 68 height 30
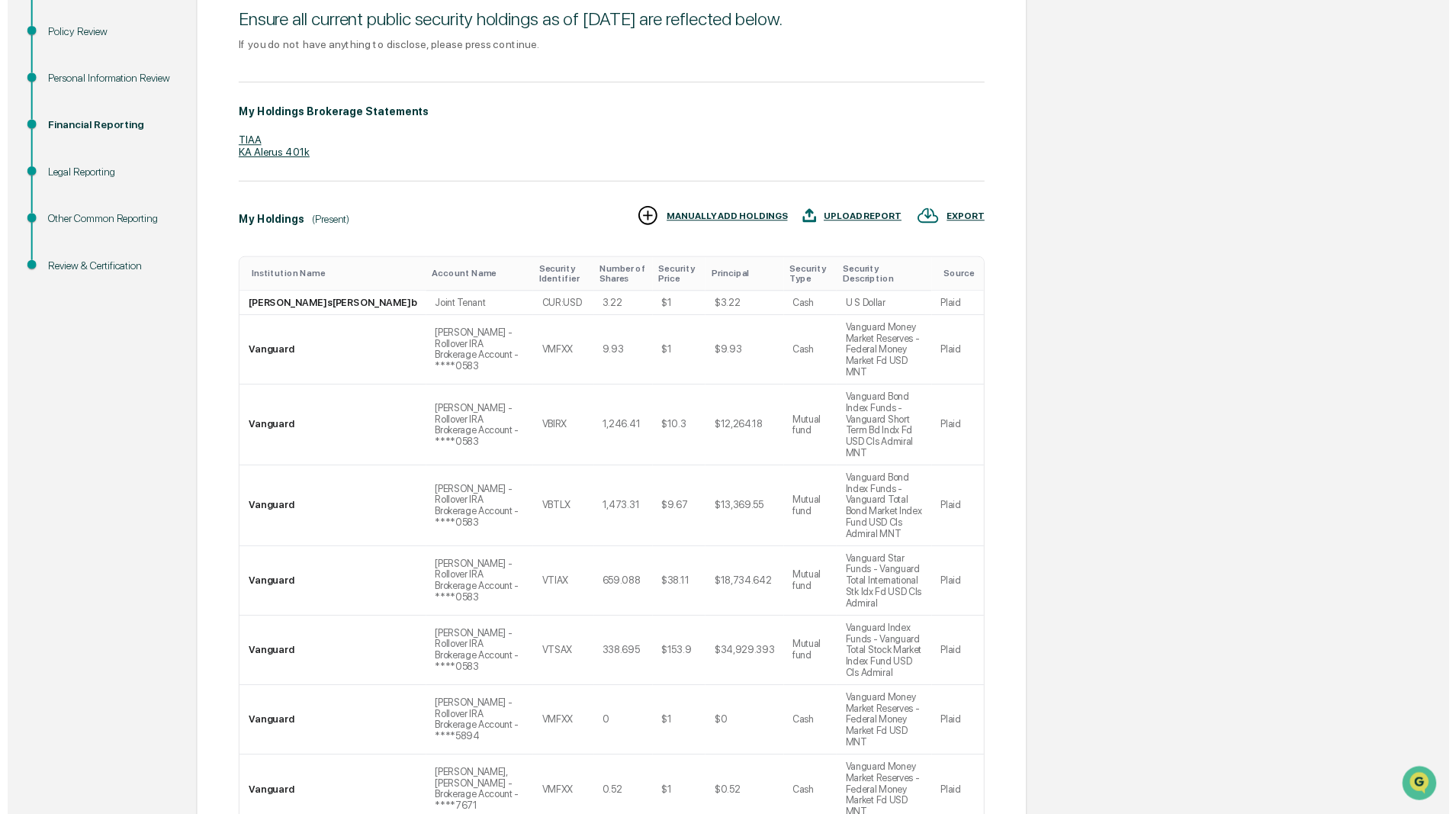
scroll to position [208, 0]
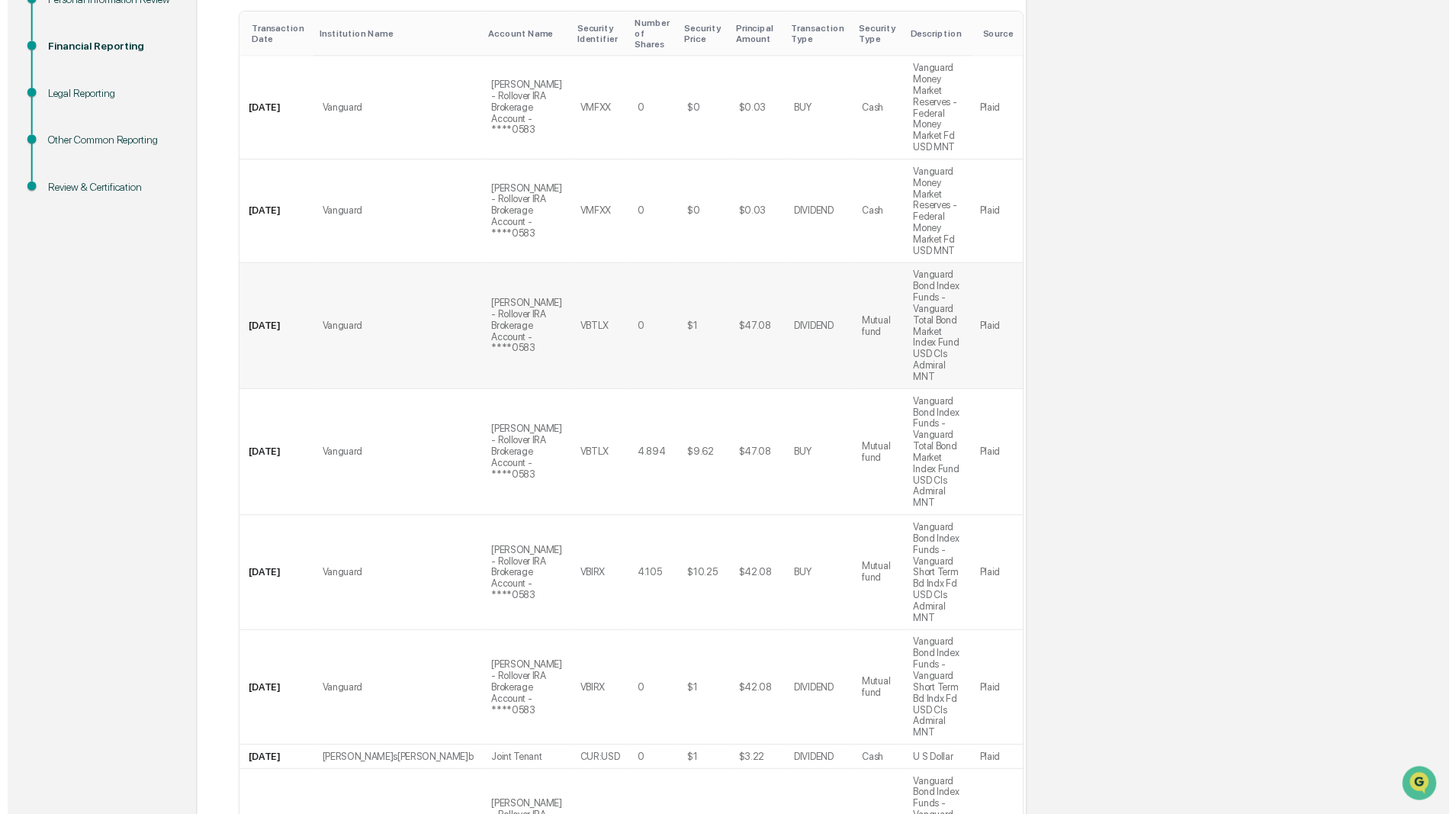
scroll to position [477, 0]
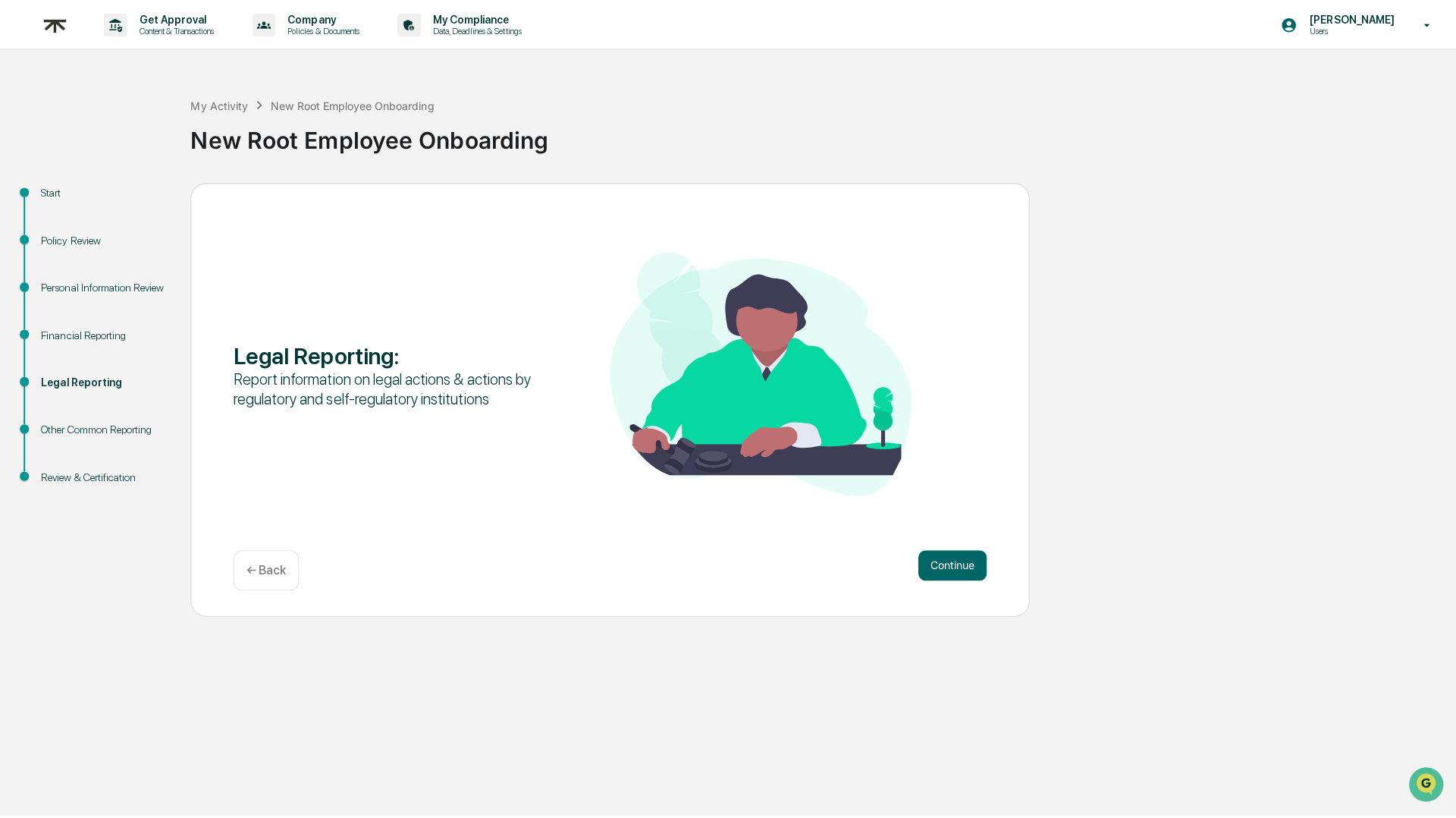
scroll to position [0, 0]
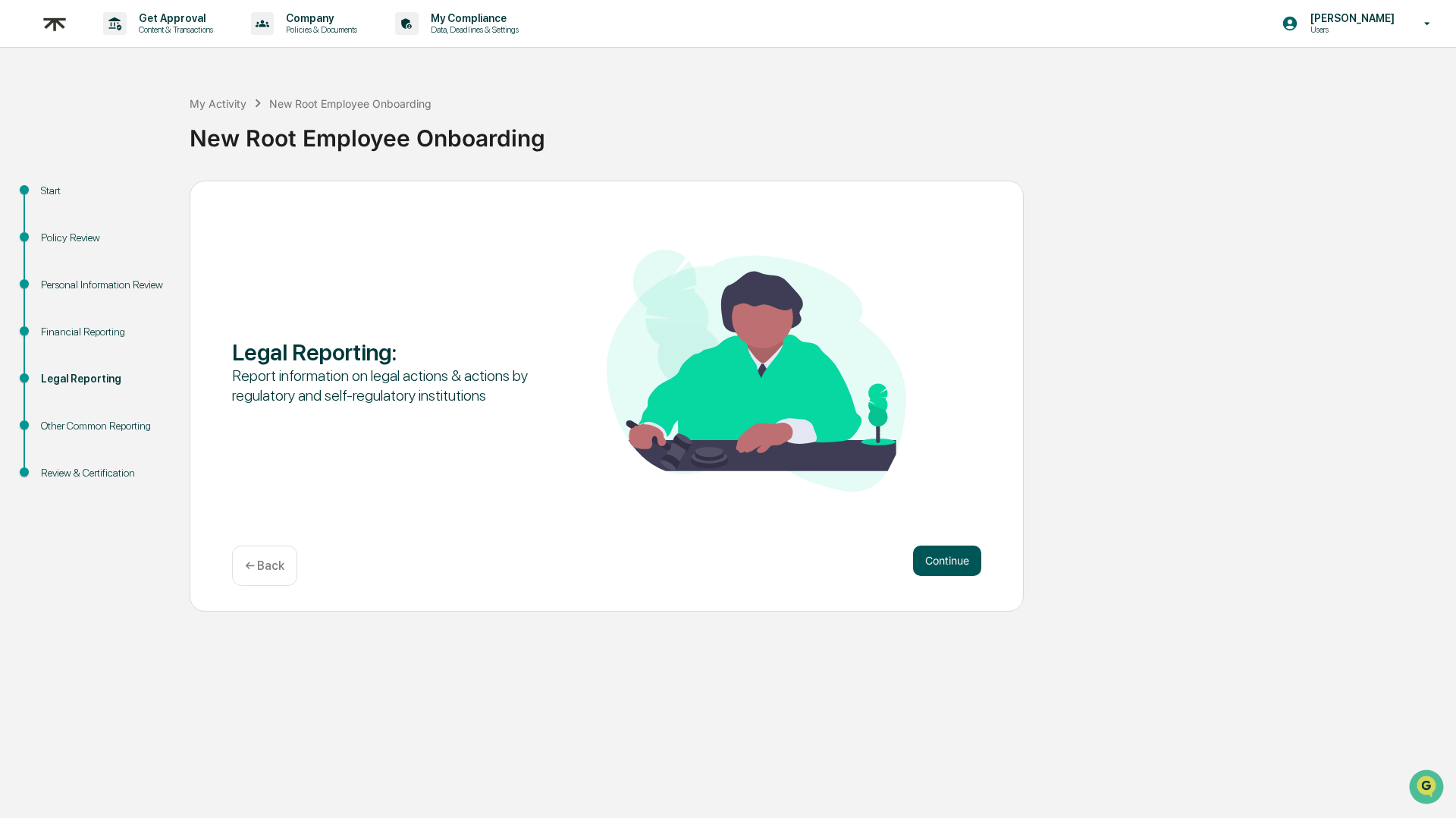
click at [930, 564] on button "Continue" at bounding box center [947, 561] width 68 height 30
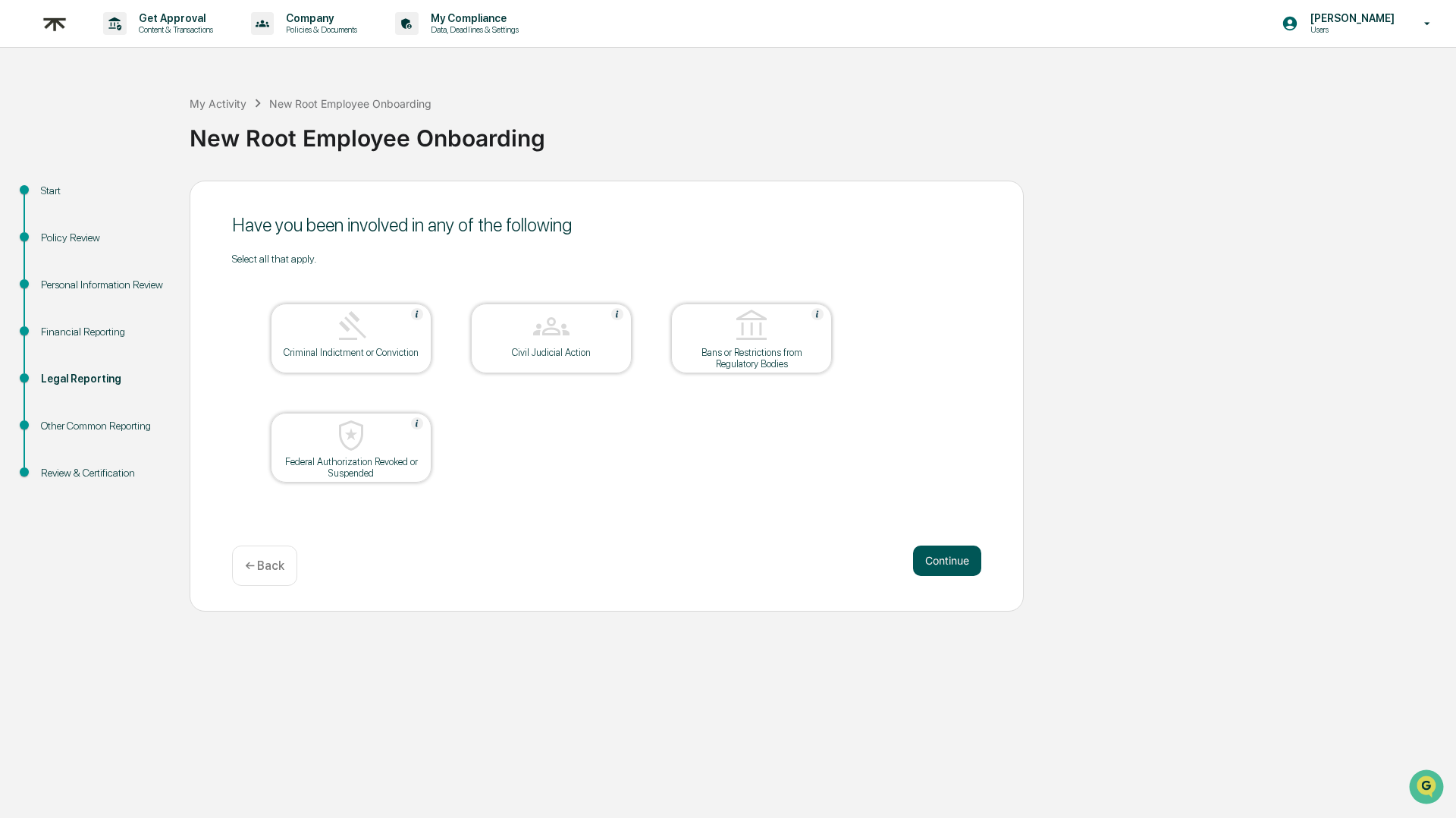
click at [932, 558] on button "Continue" at bounding box center [947, 561] width 68 height 30
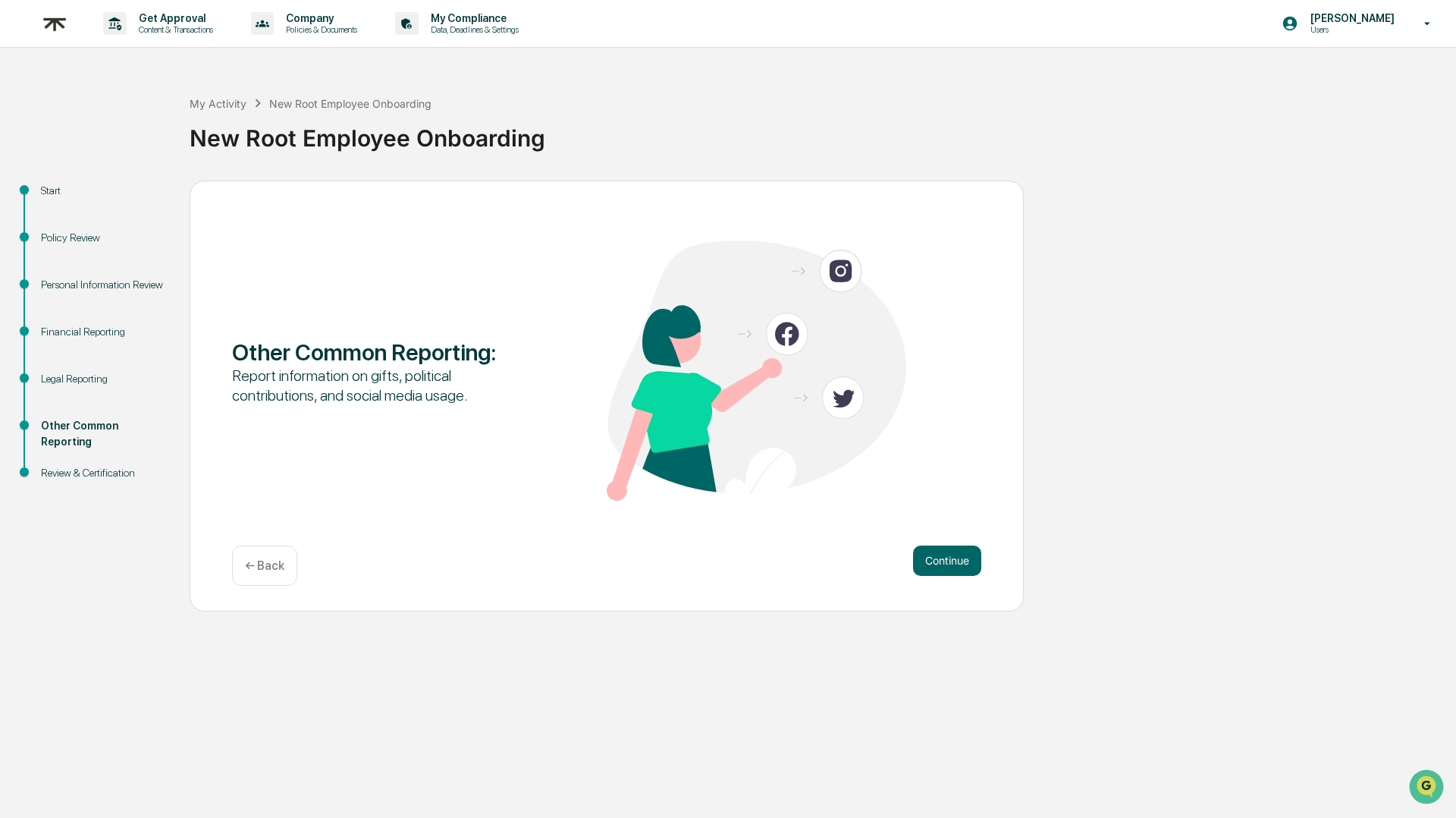
click at [932, 558] on button "Continue" at bounding box center [947, 561] width 68 height 30
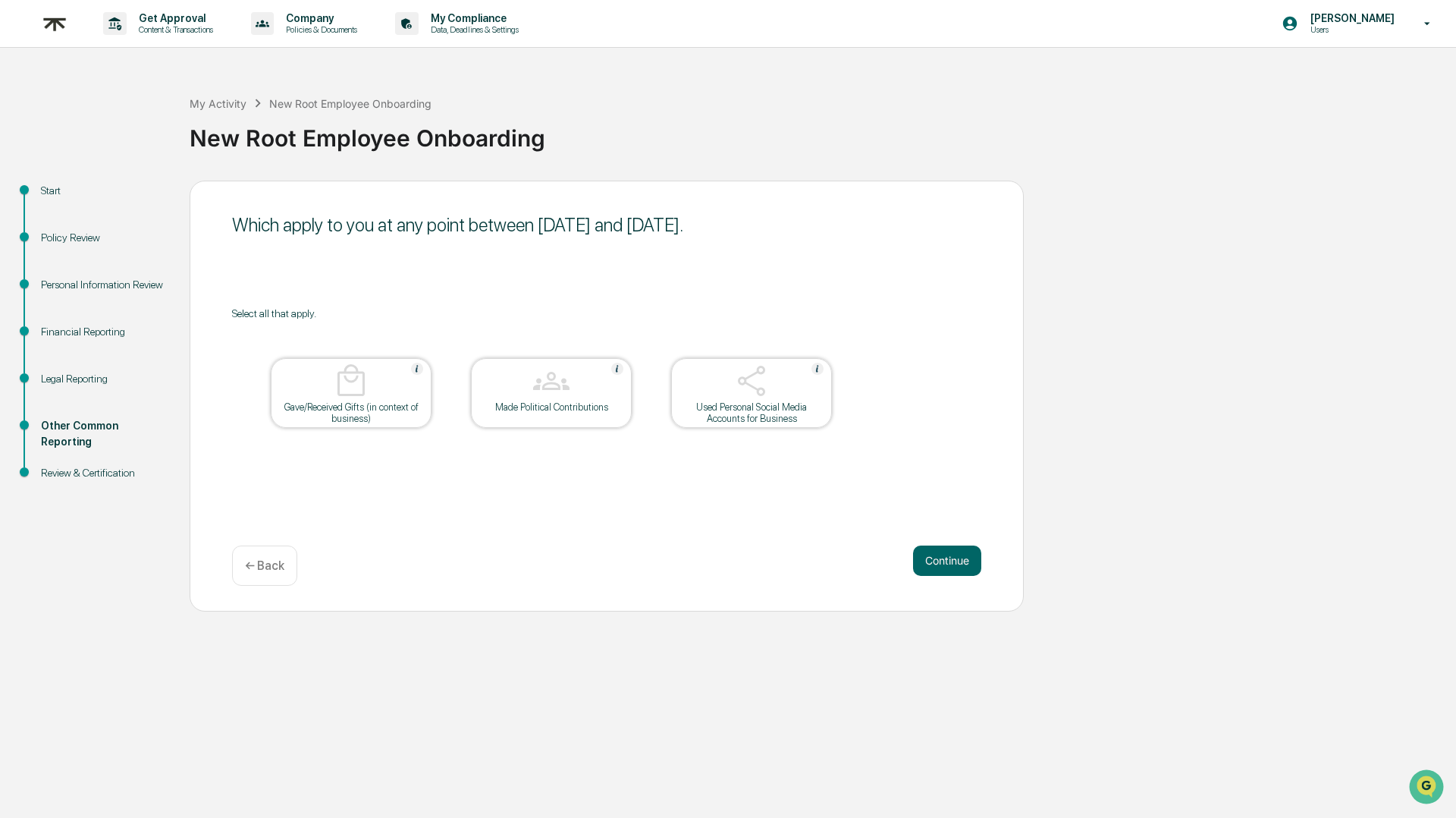
click at [932, 558] on button "Continue" at bounding box center [947, 561] width 68 height 30
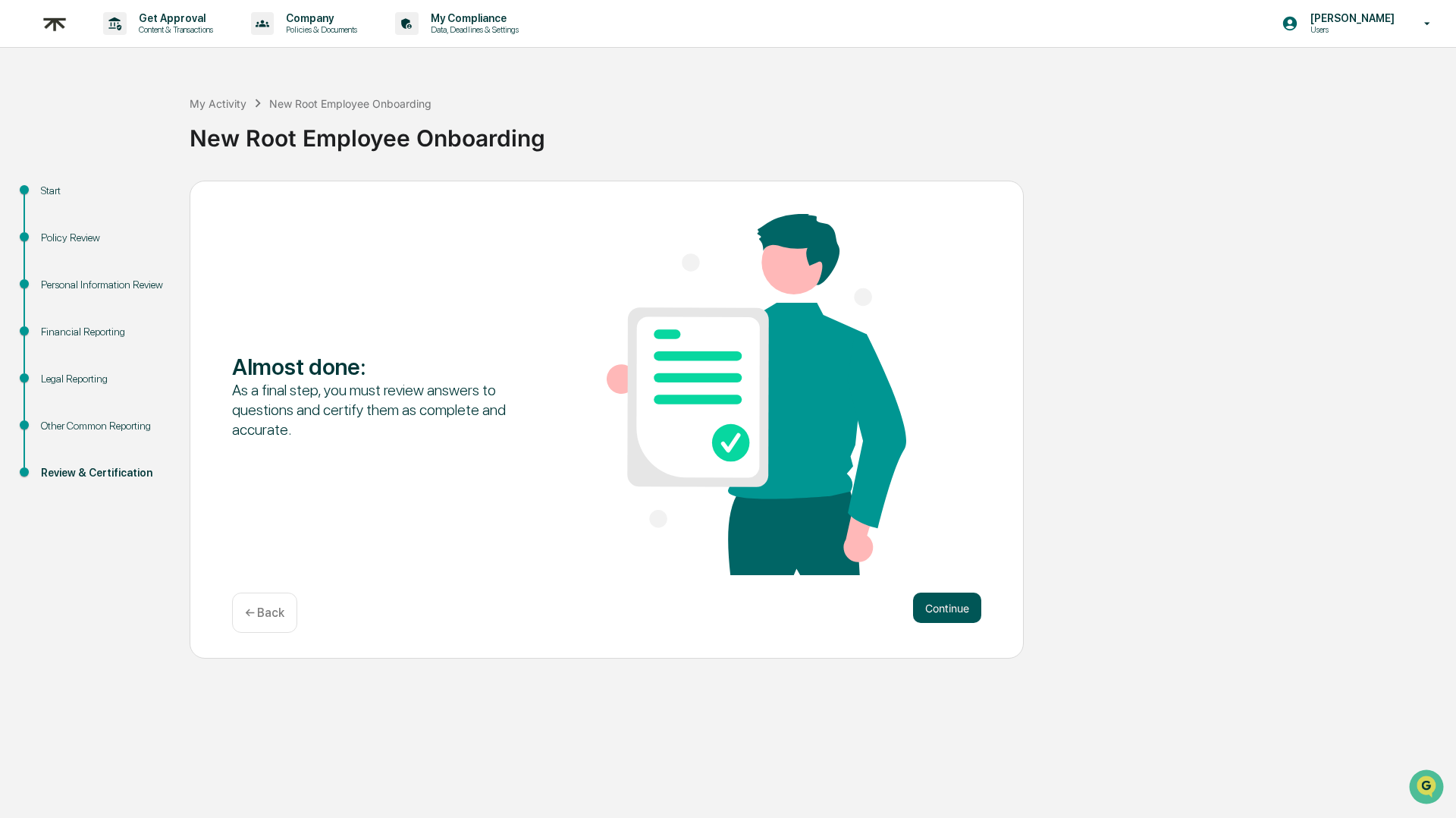
click at [941, 610] on button "Continue" at bounding box center [947, 608] width 68 height 30
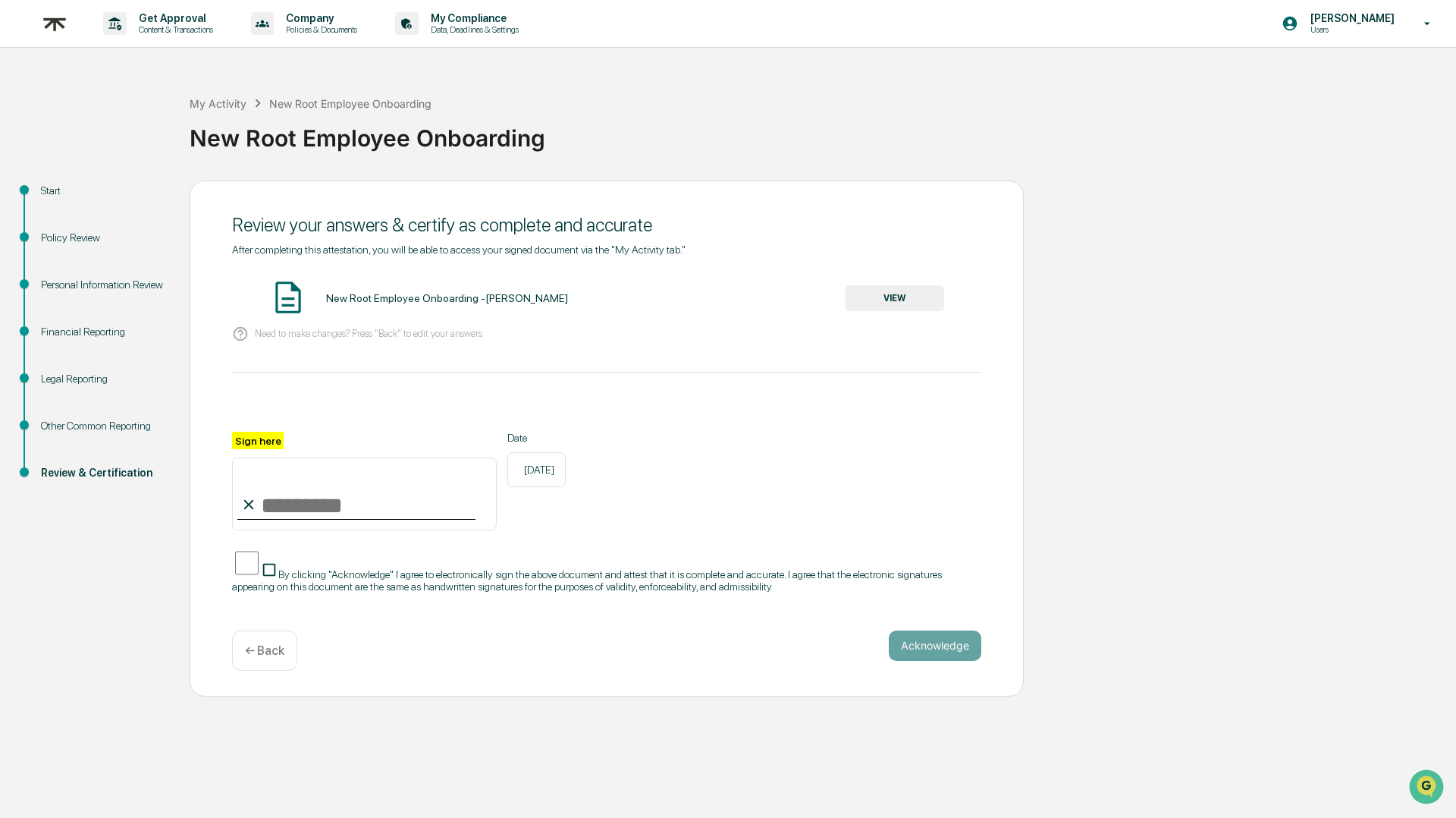
click at [271, 507] on input "Sign here" at bounding box center [364, 493] width 265 height 73
type input "**********"
click at [929, 631] on button "Acknowledge" at bounding box center [935, 646] width 93 height 30
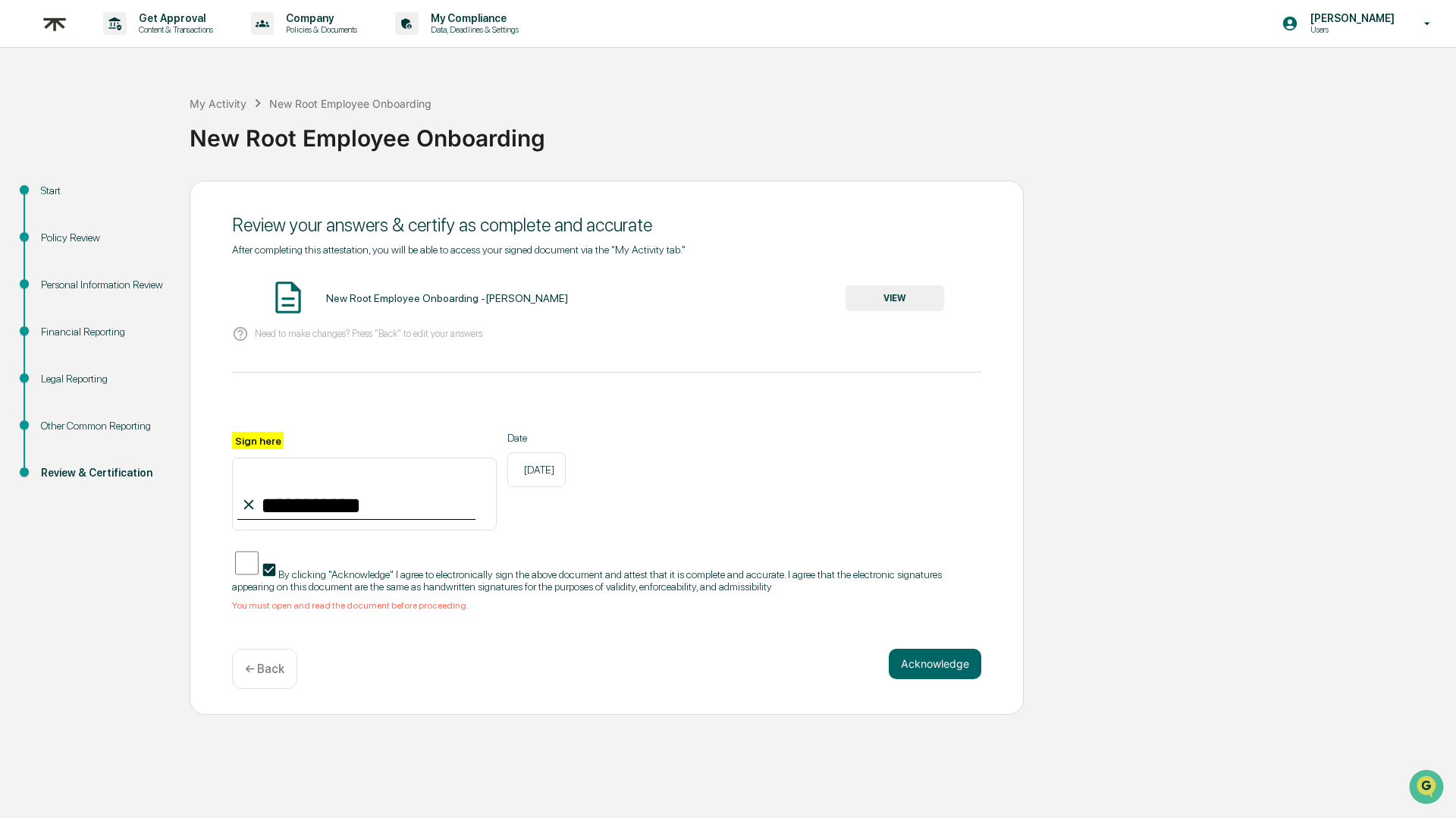
click at [885, 295] on button "VIEW" at bounding box center [894, 298] width 98 height 26
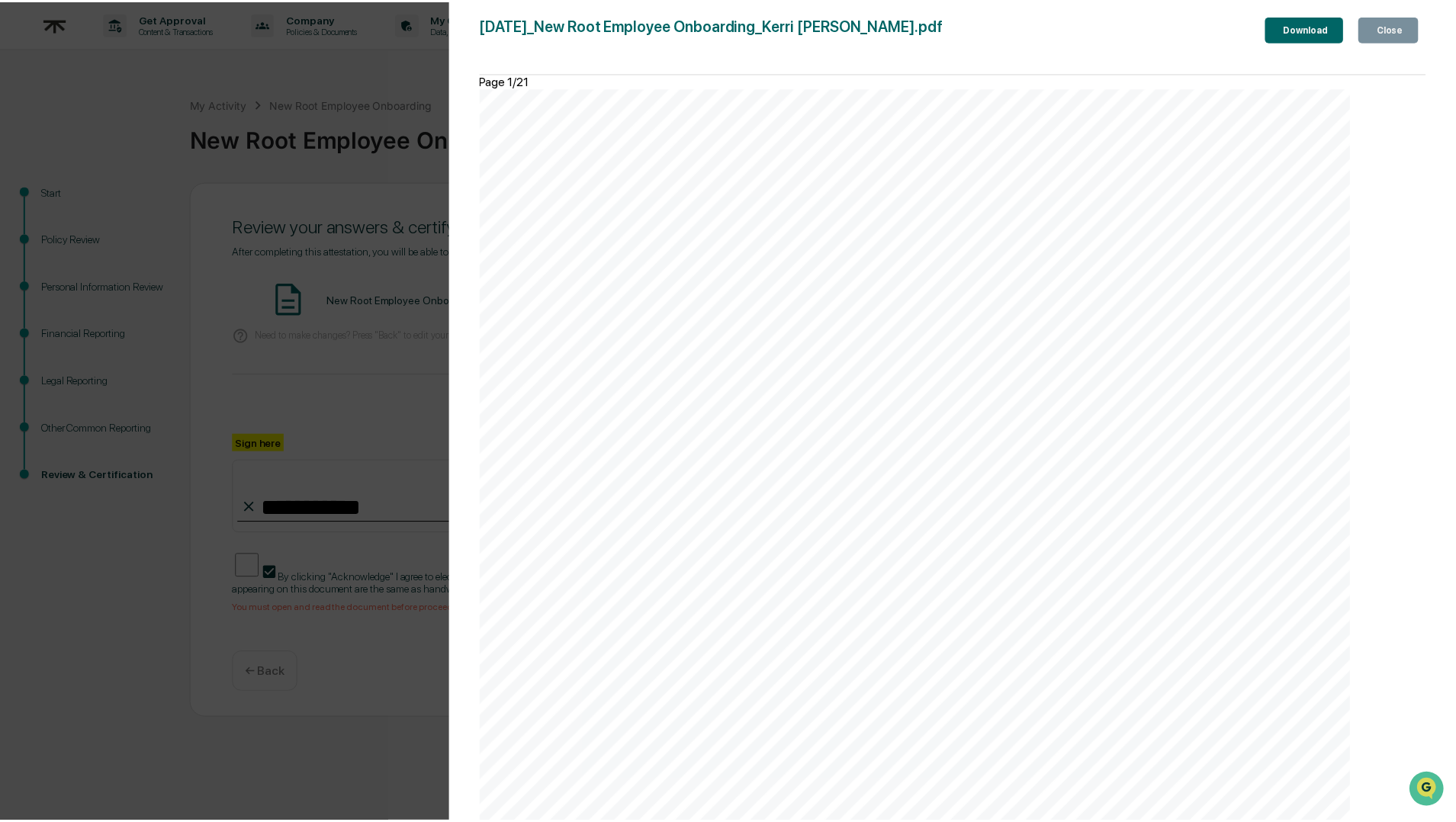
scroll to position [15534, 0]
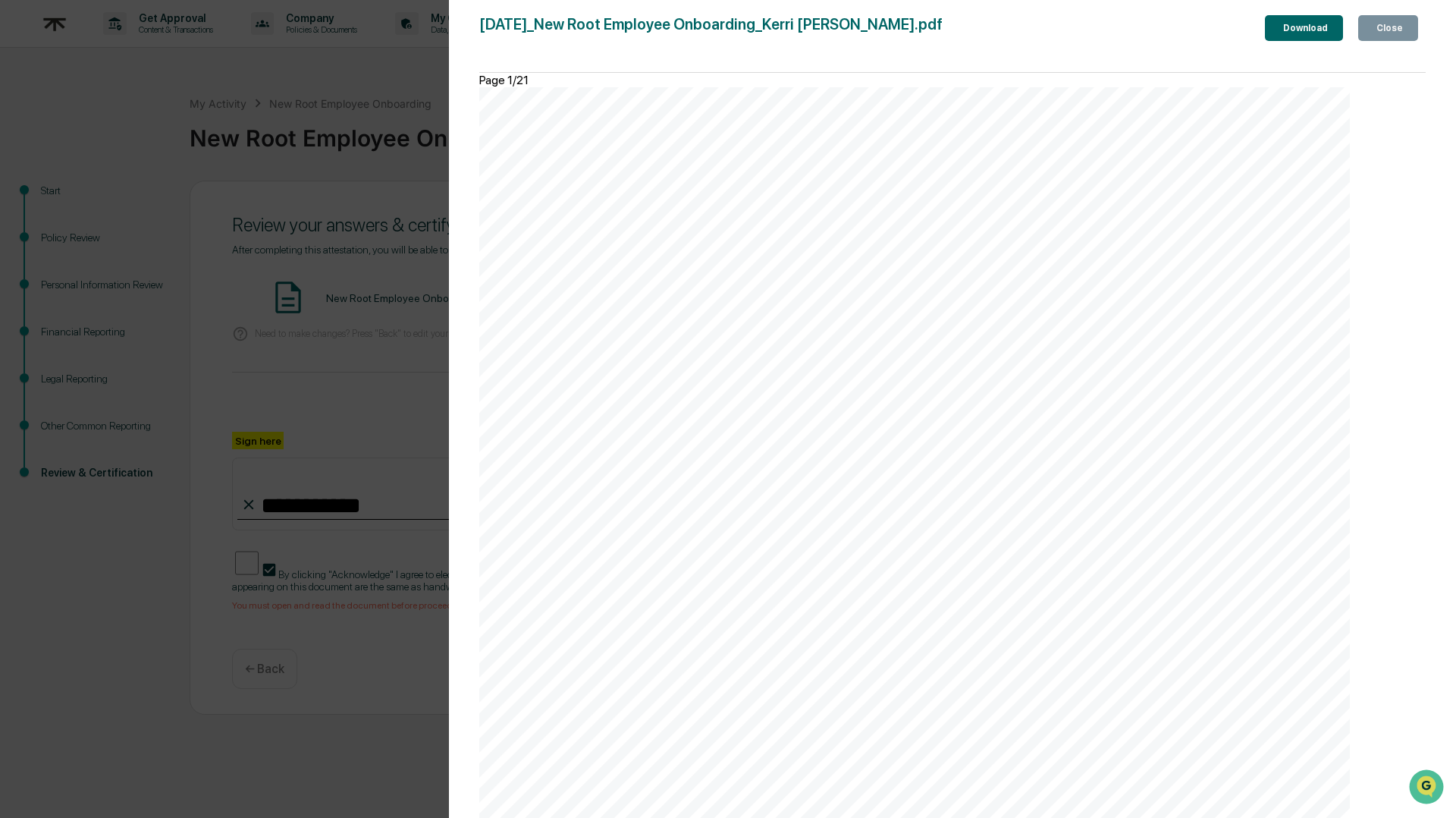
click at [1383, 25] on div "Close" at bounding box center [1388, 27] width 30 height 10
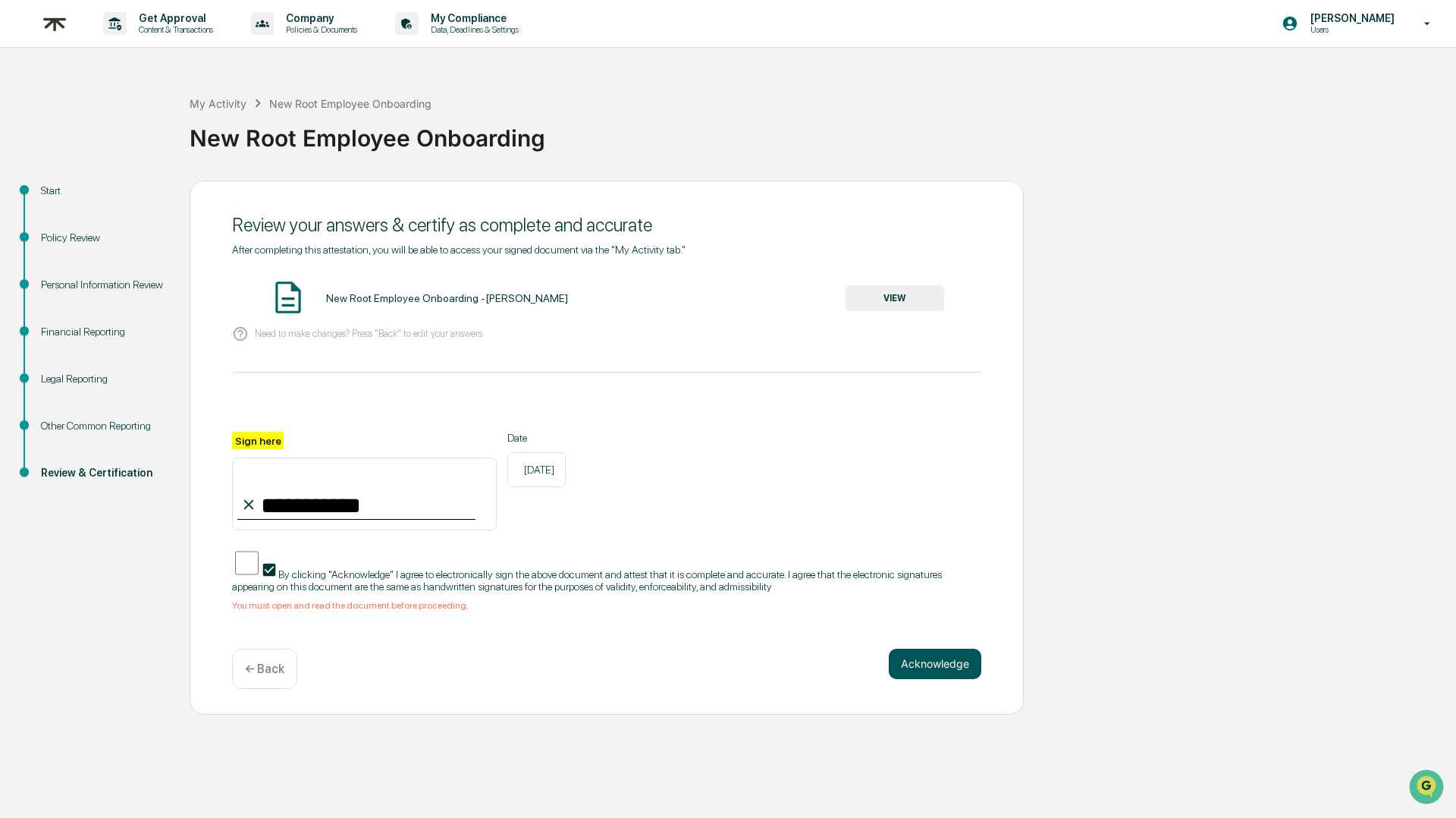
click at [943, 648] on button "Acknowledge" at bounding box center [935, 664] width 93 height 30
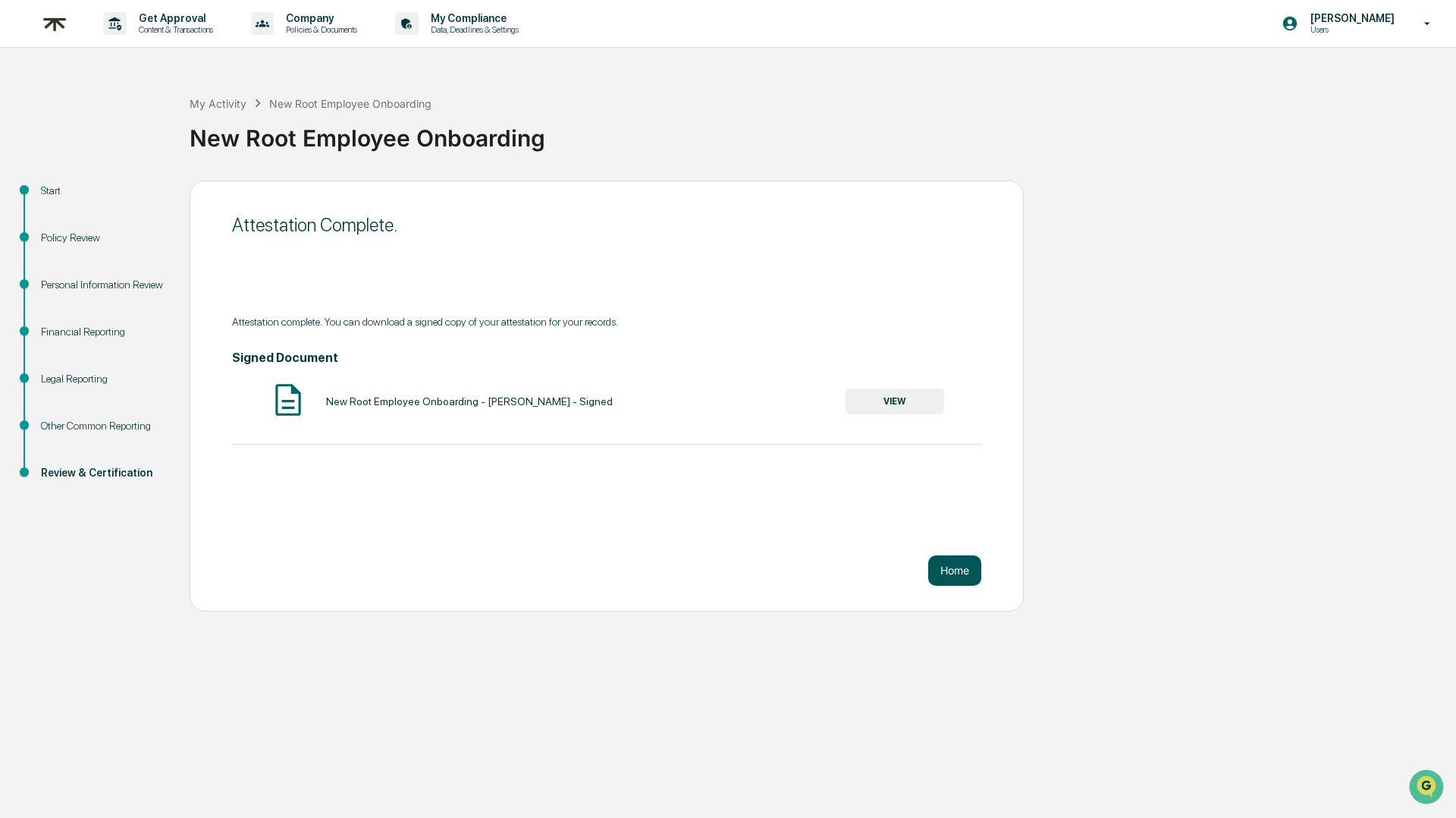
click at [958, 576] on button "Home" at bounding box center [955, 571] width 53 height 30
